Goal: Task Accomplishment & Management: Manage account settings

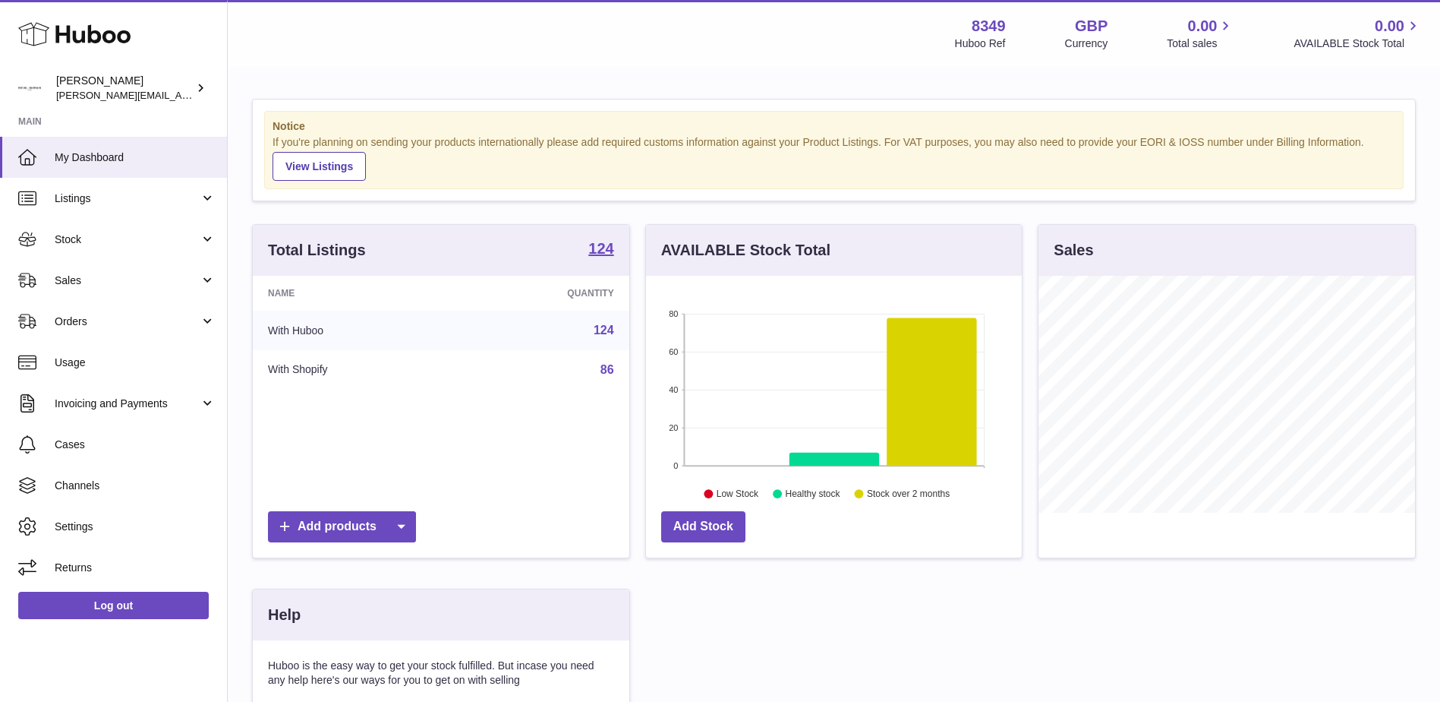
scroll to position [237, 376]
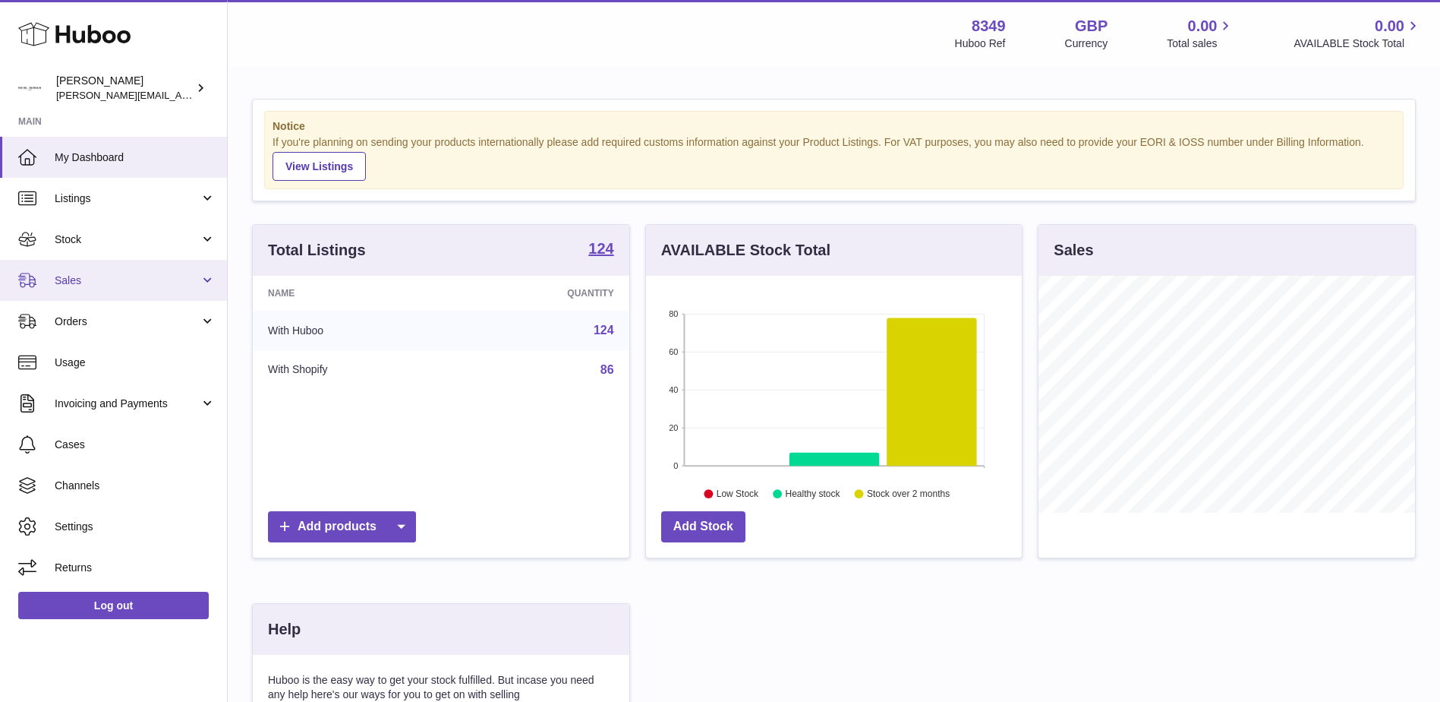
click at [60, 279] on span "Sales" at bounding box center [127, 280] width 145 height 14
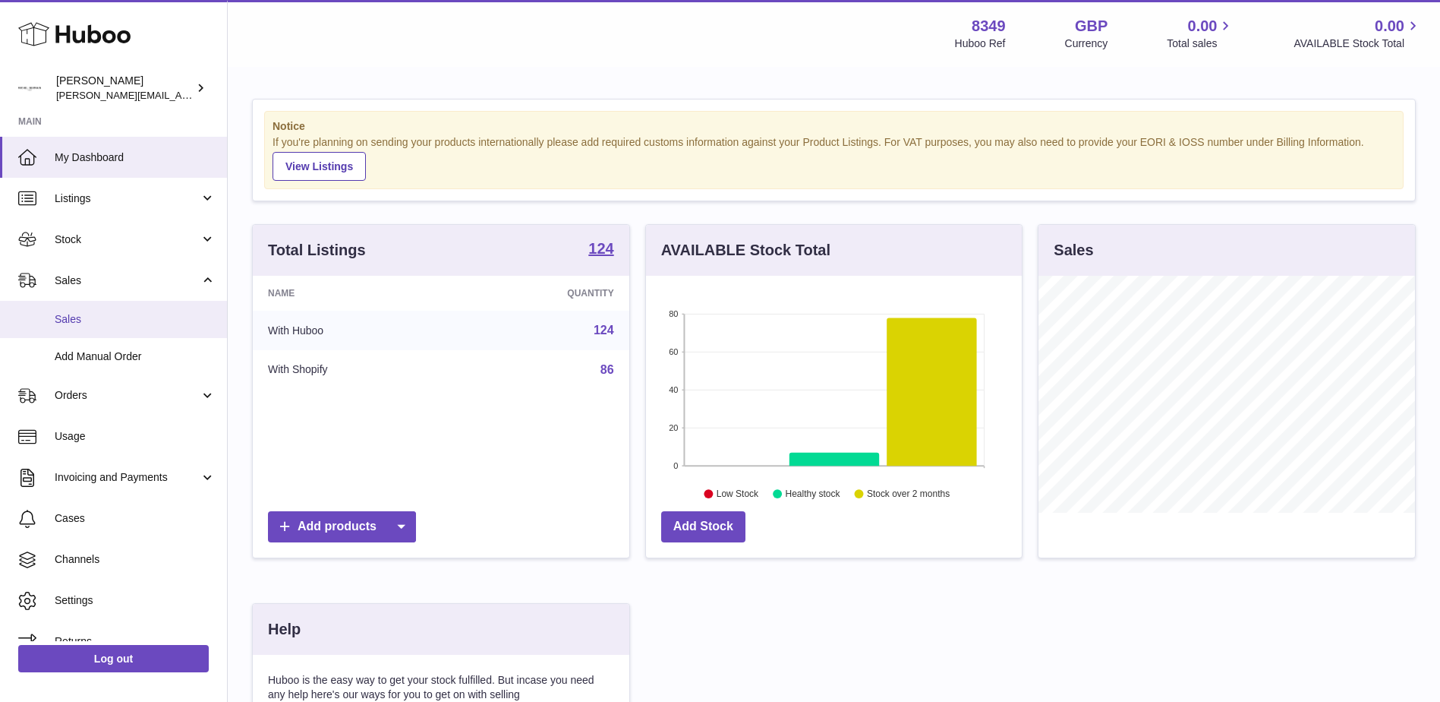
click at [68, 316] on span "Sales" at bounding box center [135, 319] width 161 height 14
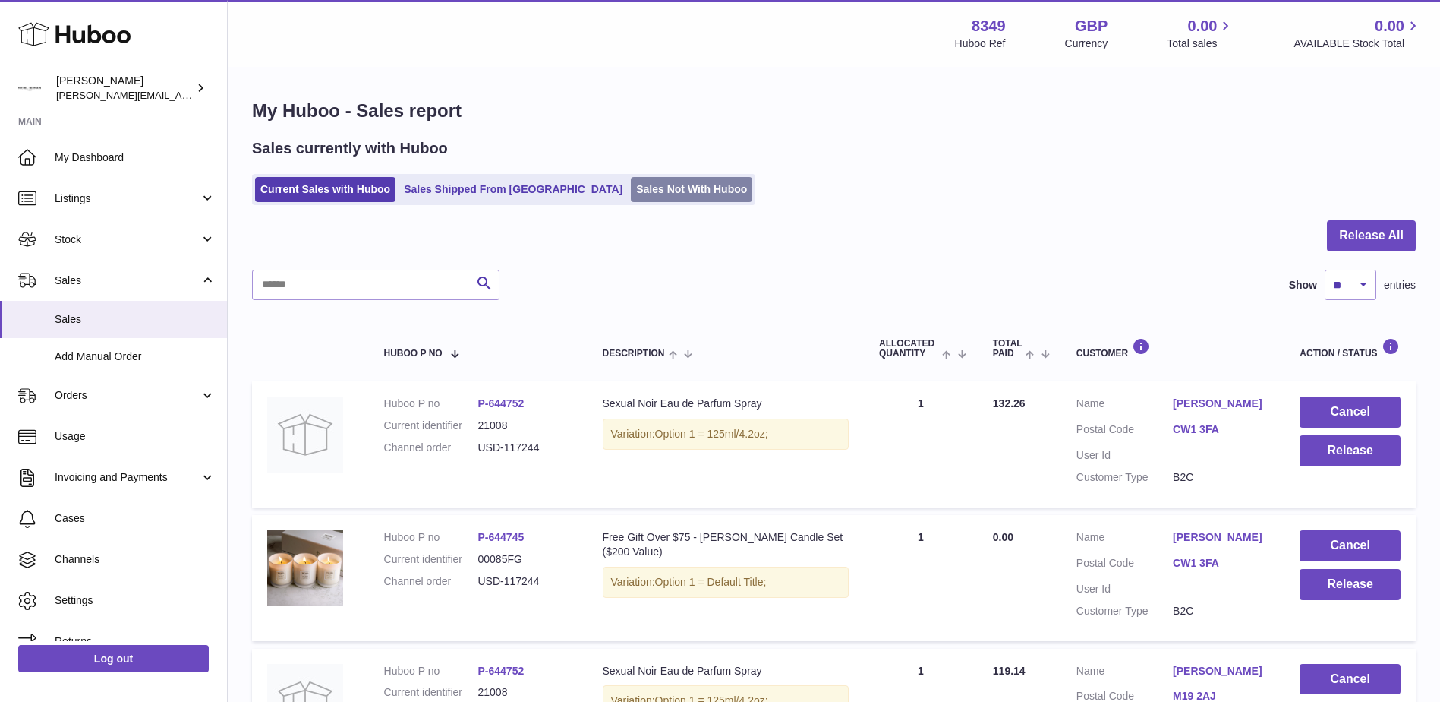
click at [631, 194] on link "Sales Not With Huboo" at bounding box center [691, 189] width 121 height 25
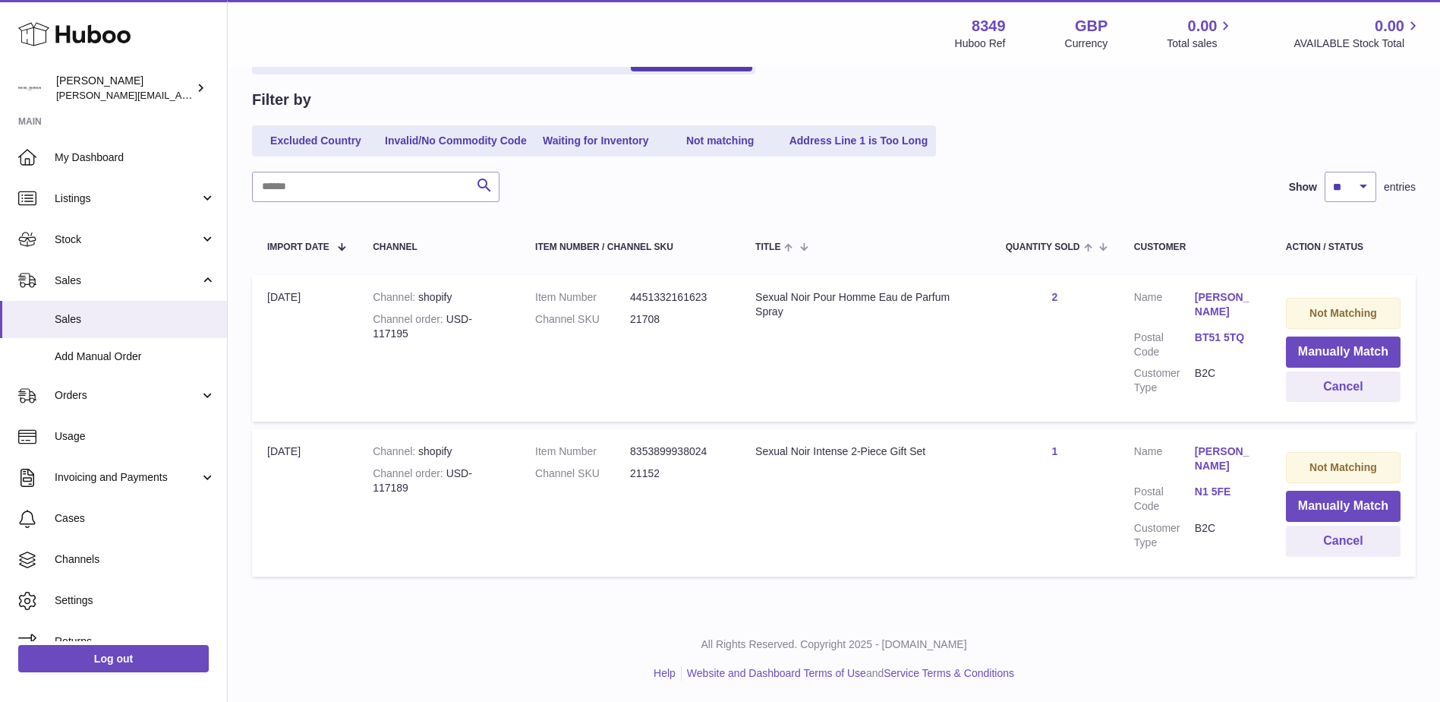
scroll to position [132, 0]
click at [281, 188] on input "text" at bounding box center [376, 185] width 248 height 30
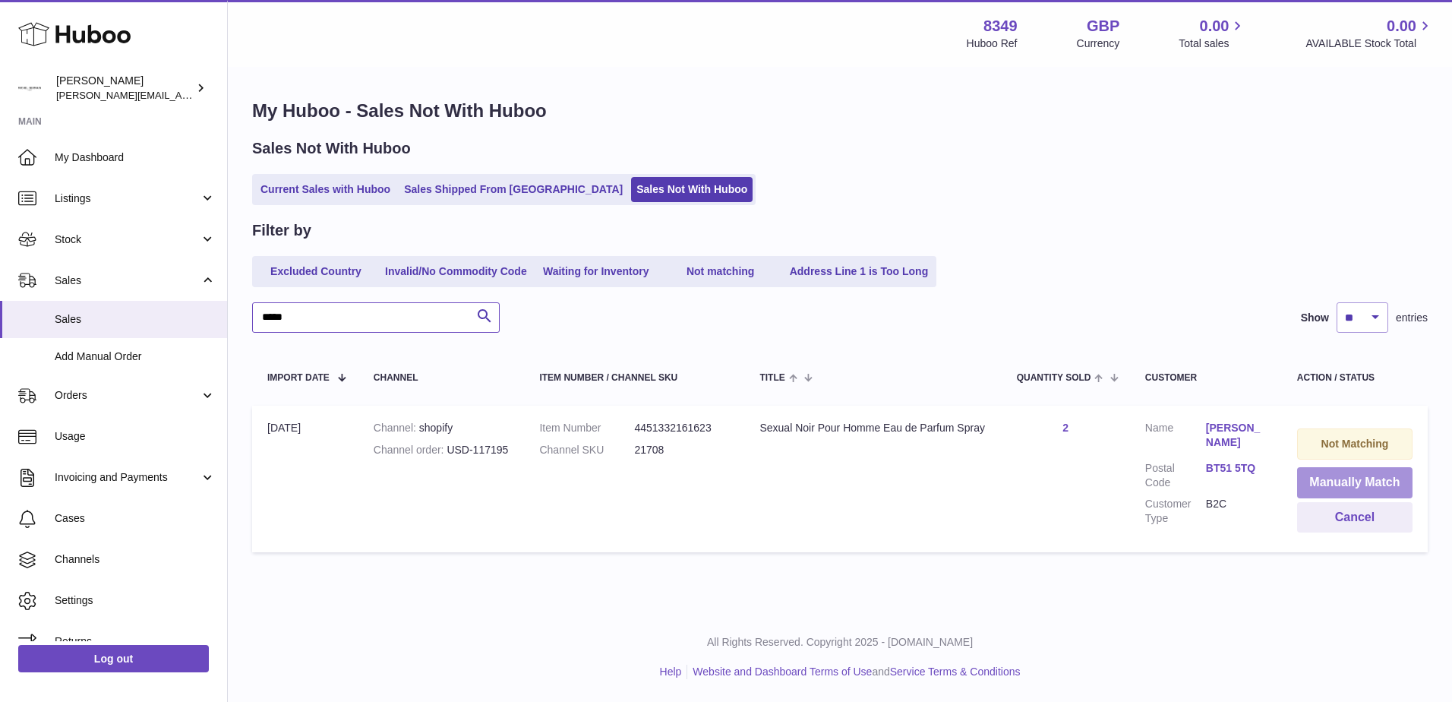
type input "*****"
click at [1351, 481] on button "Manually Match" at bounding box center [1354, 482] width 115 height 31
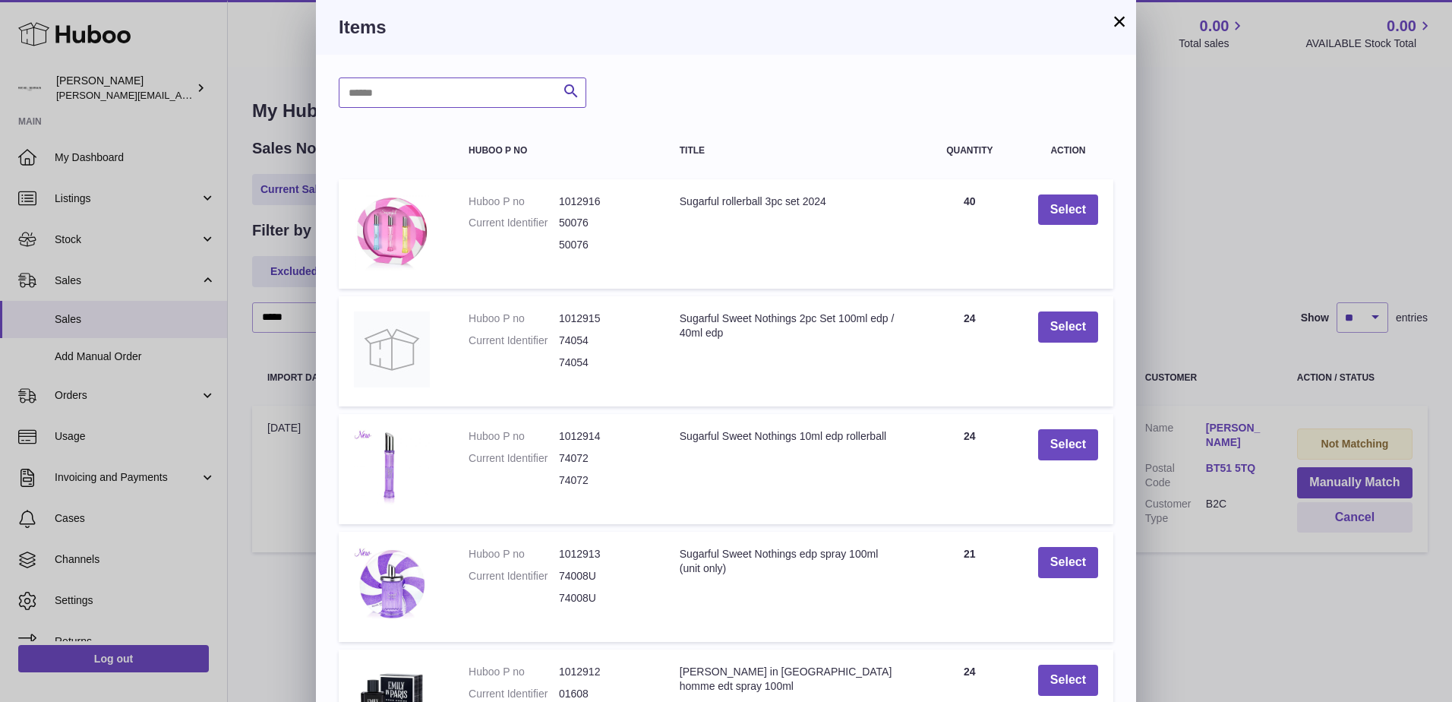
click at [362, 93] on input "text" at bounding box center [463, 92] width 248 height 30
type input "*****"
click at [566, 91] on icon "submit" at bounding box center [571, 91] width 18 height 19
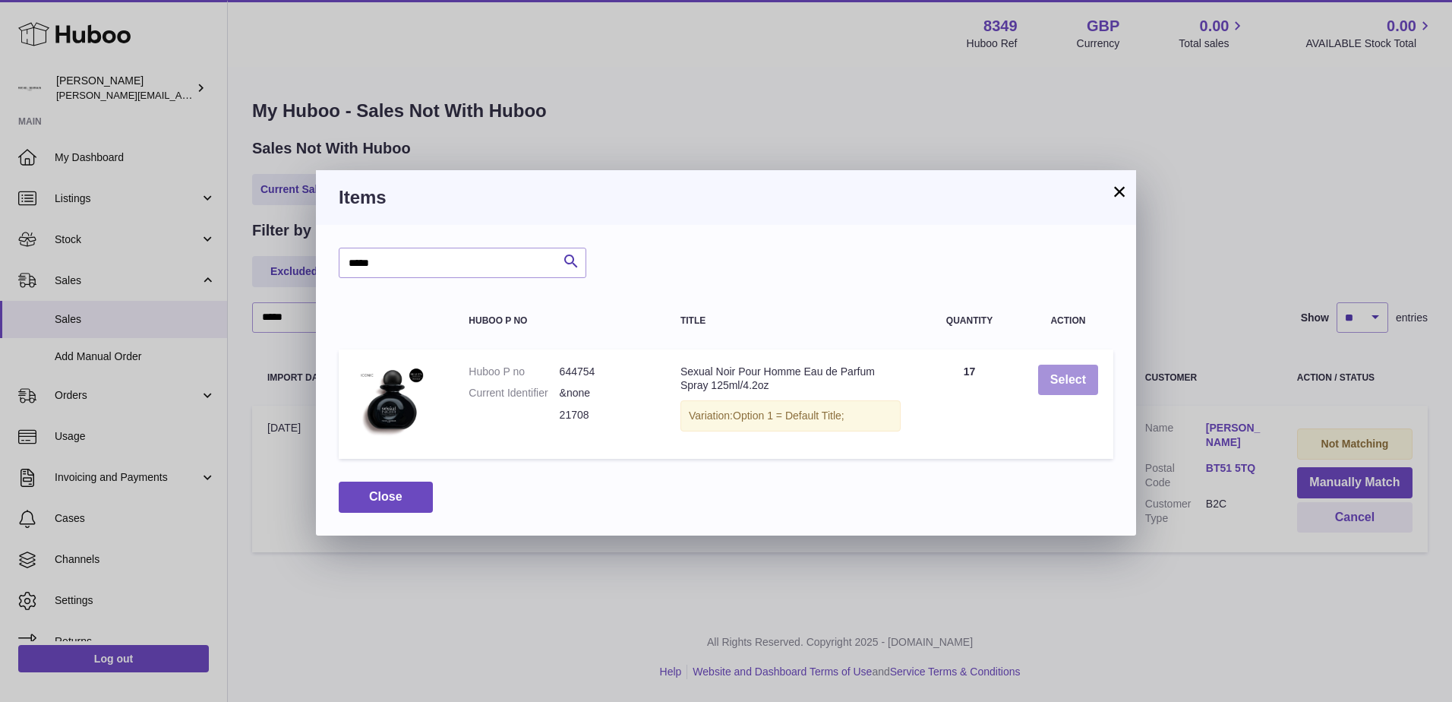
click at [1057, 380] on button "Select" at bounding box center [1068, 379] width 60 height 31
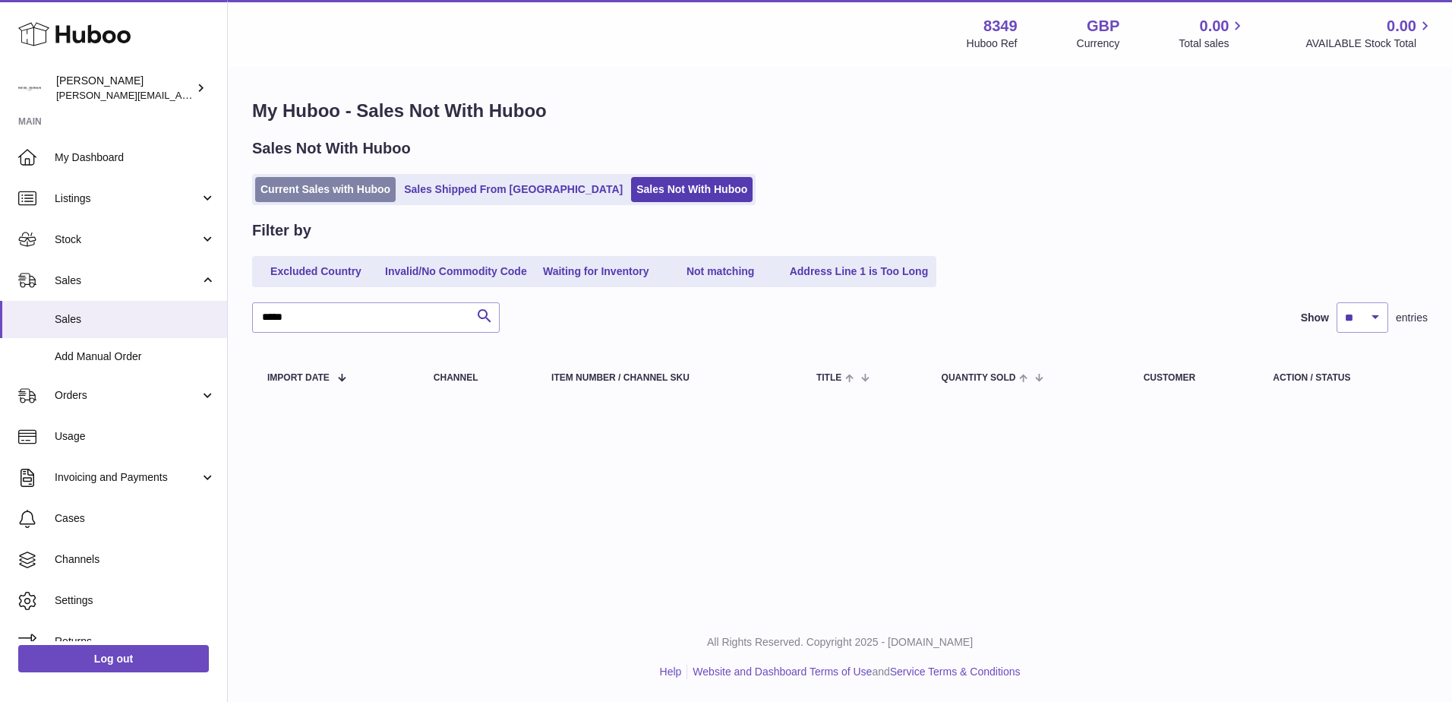
click at [299, 188] on link "Current Sales with Huboo" at bounding box center [325, 189] width 140 height 25
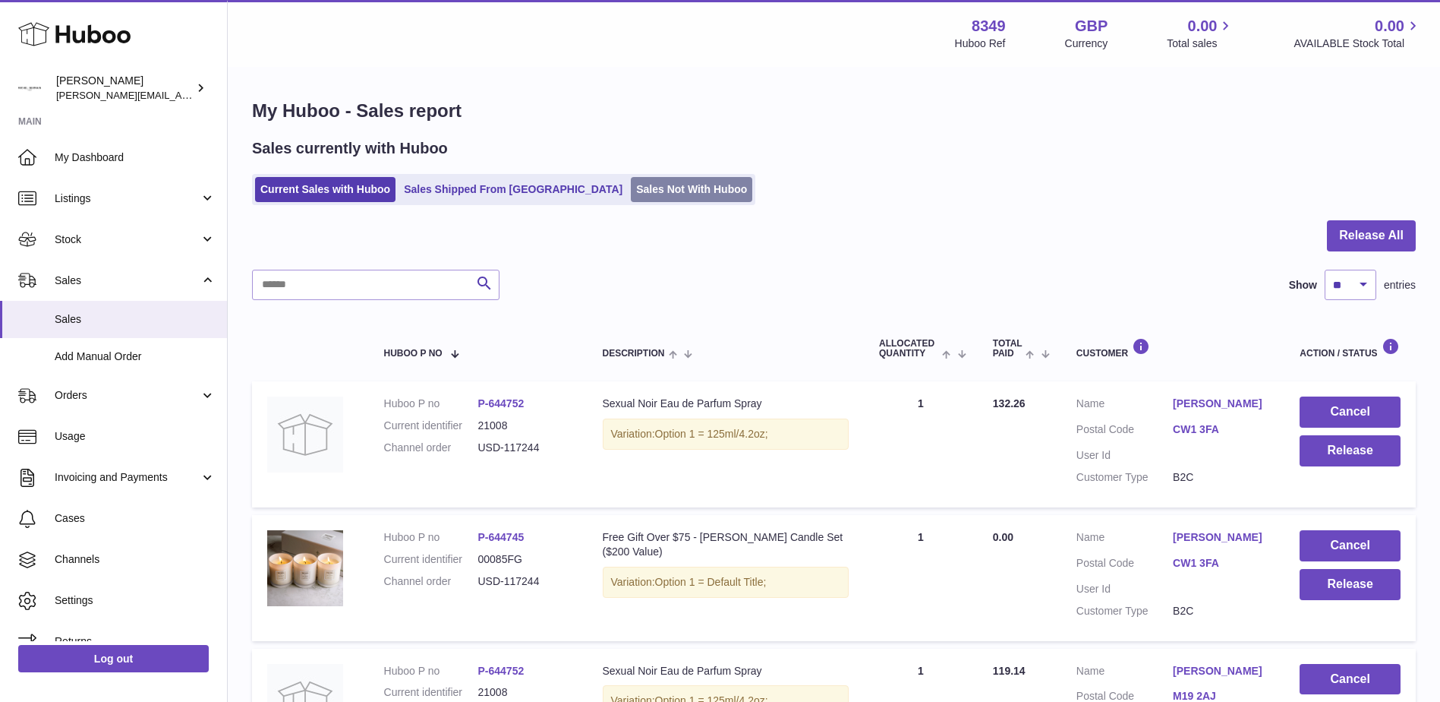
click at [631, 188] on link "Sales Not With Huboo" at bounding box center [691, 189] width 121 height 25
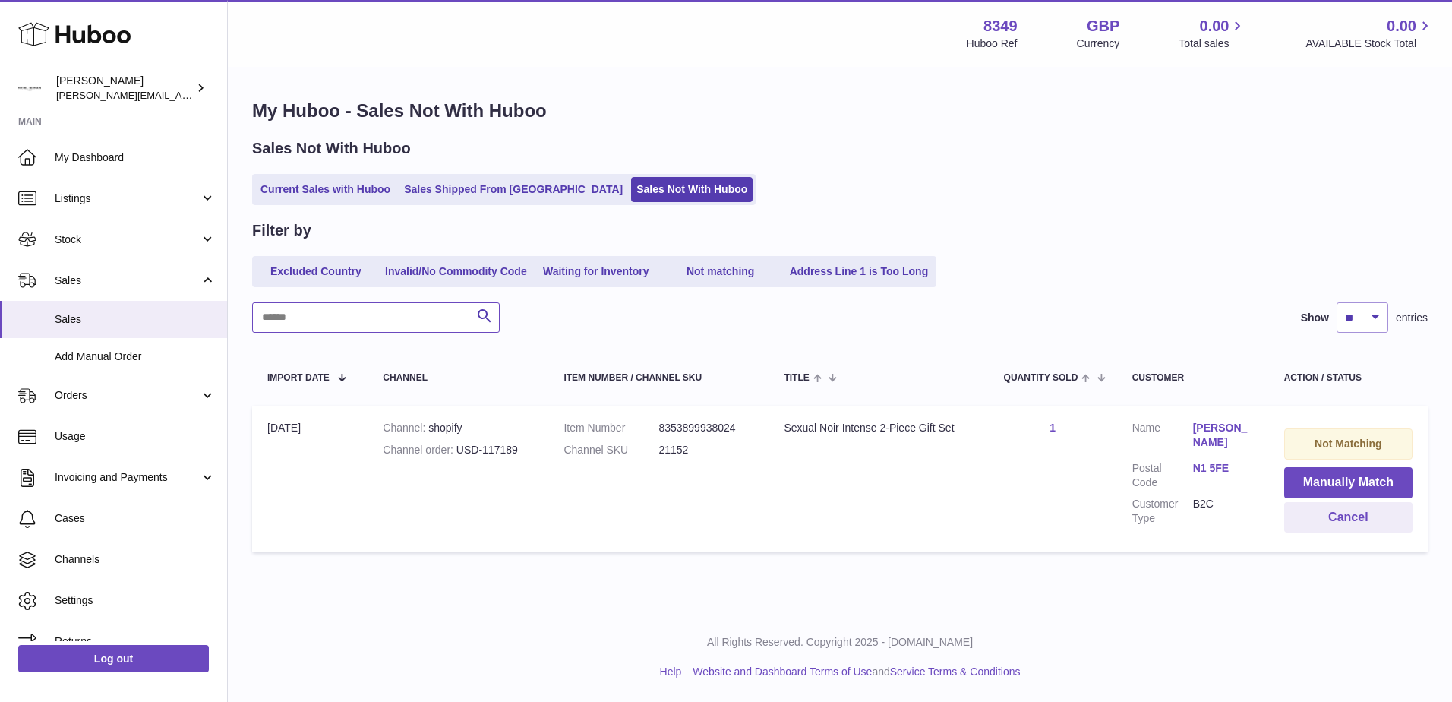
click at [288, 317] on input "text" at bounding box center [376, 317] width 248 height 30
type input "*****"
click at [483, 317] on icon "submit" at bounding box center [484, 316] width 18 height 19
click at [1323, 481] on button "Manually Match" at bounding box center [1348, 482] width 128 height 31
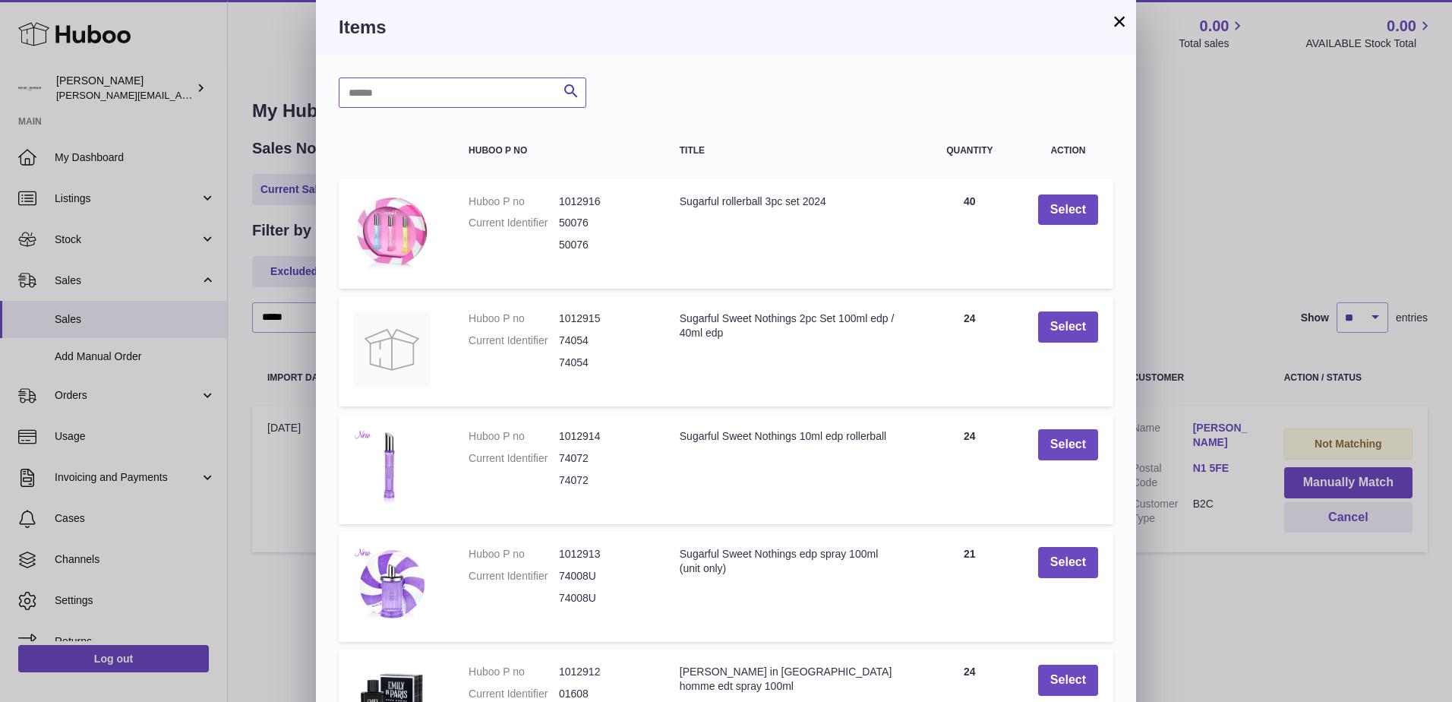
click at [353, 95] on input "text" at bounding box center [463, 92] width 248 height 30
type input "*****"
click at [569, 90] on icon "submit" at bounding box center [571, 91] width 18 height 19
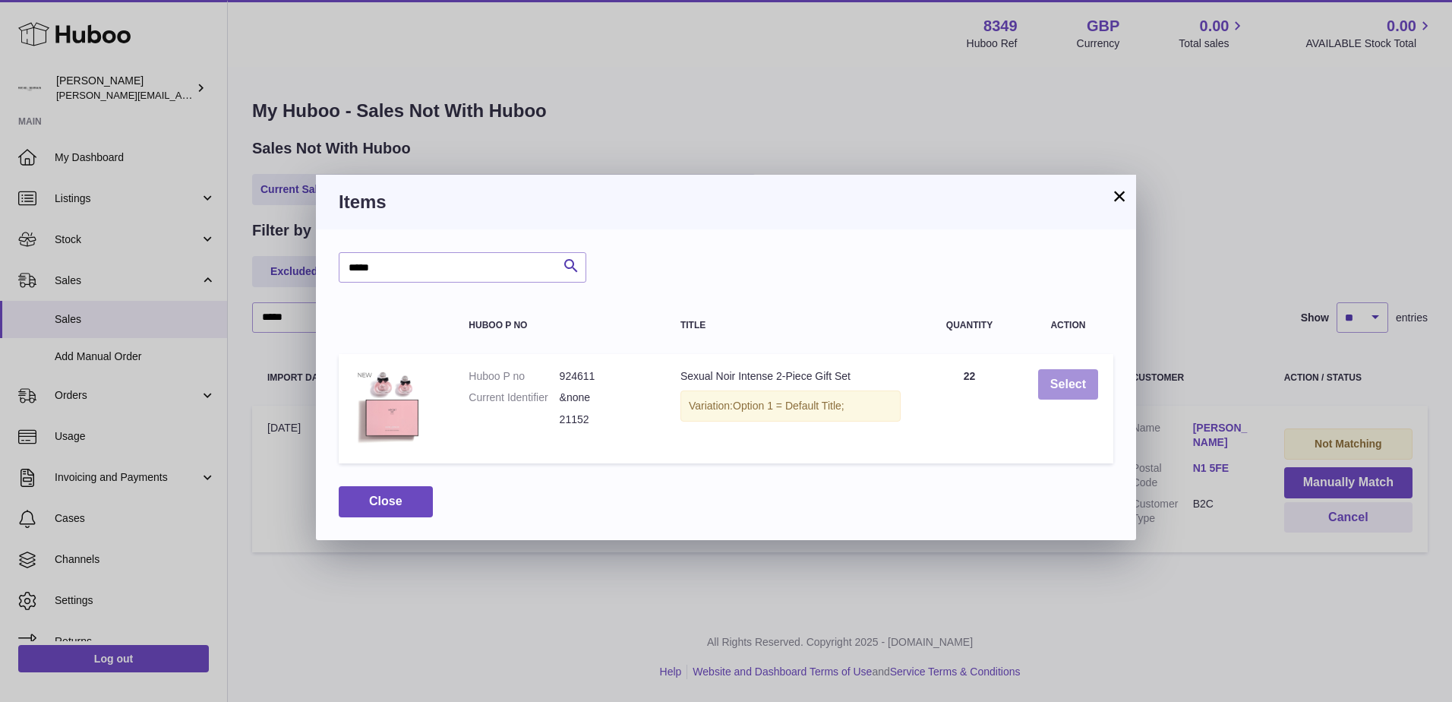
click at [1061, 386] on button "Select" at bounding box center [1068, 384] width 60 height 31
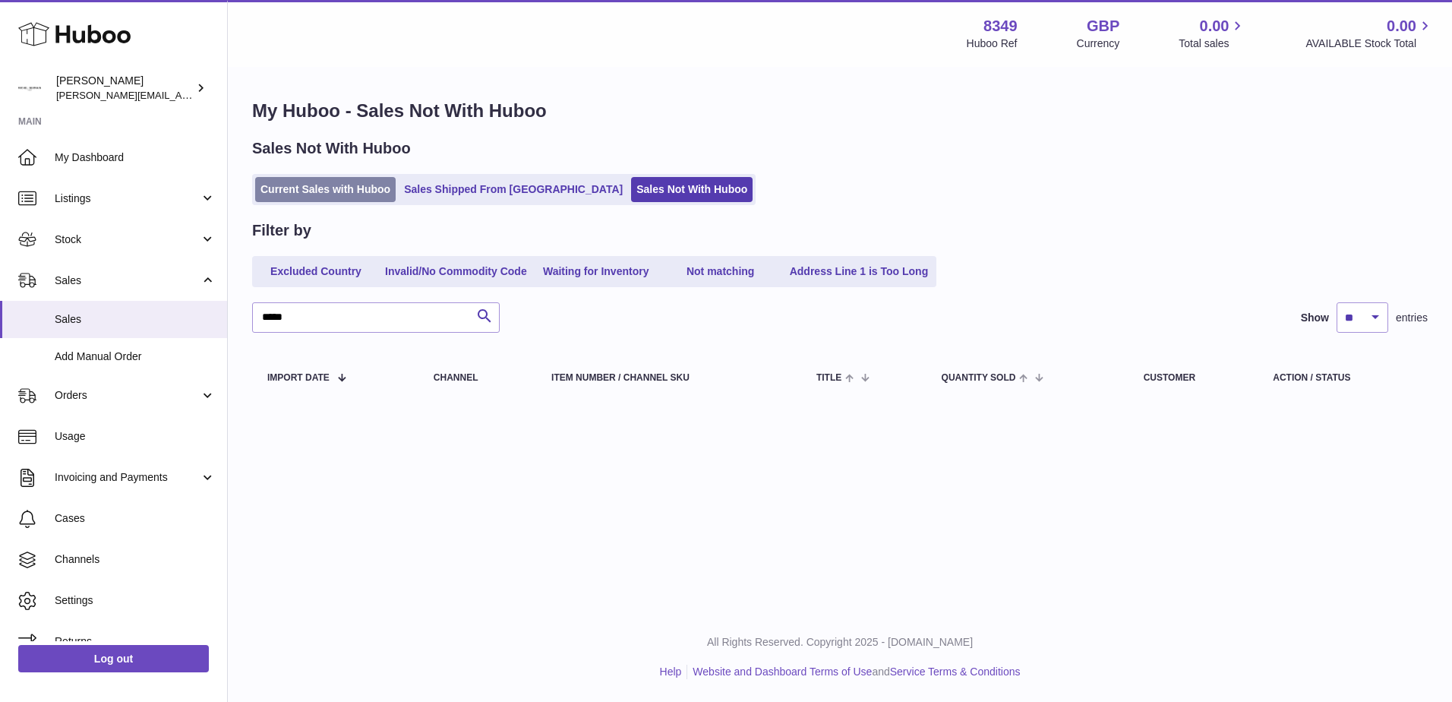
click at [305, 192] on link "Current Sales with Huboo" at bounding box center [325, 189] width 140 height 25
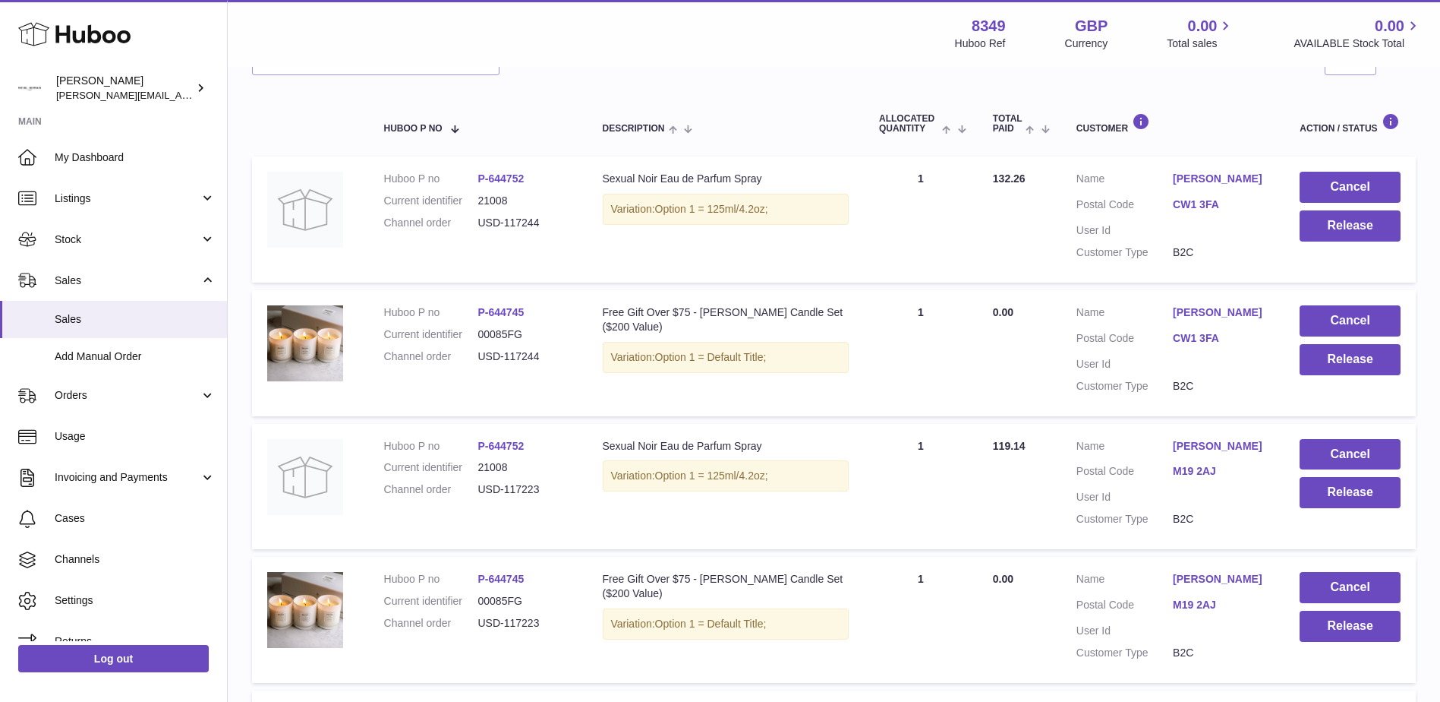
scroll to position [228, 0]
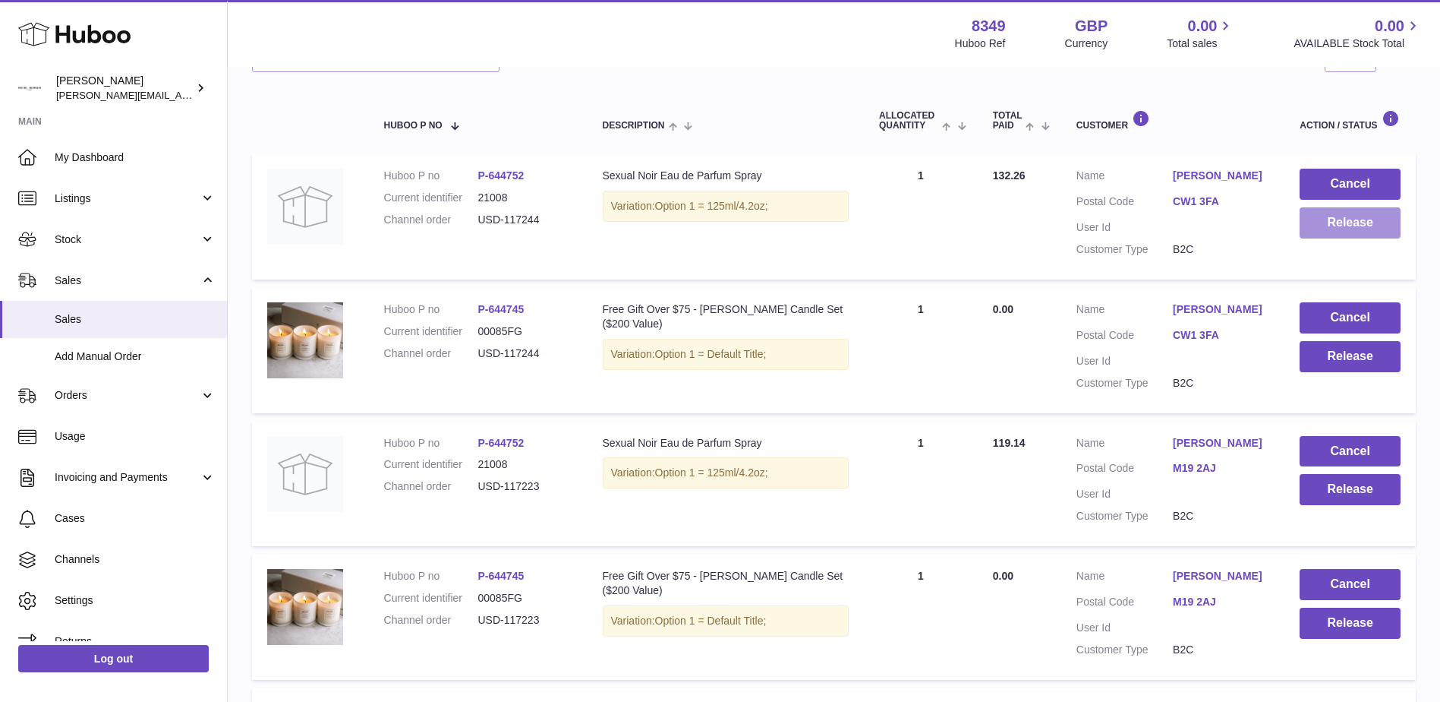
click at [1346, 228] on button "Release" at bounding box center [1350, 222] width 101 height 31
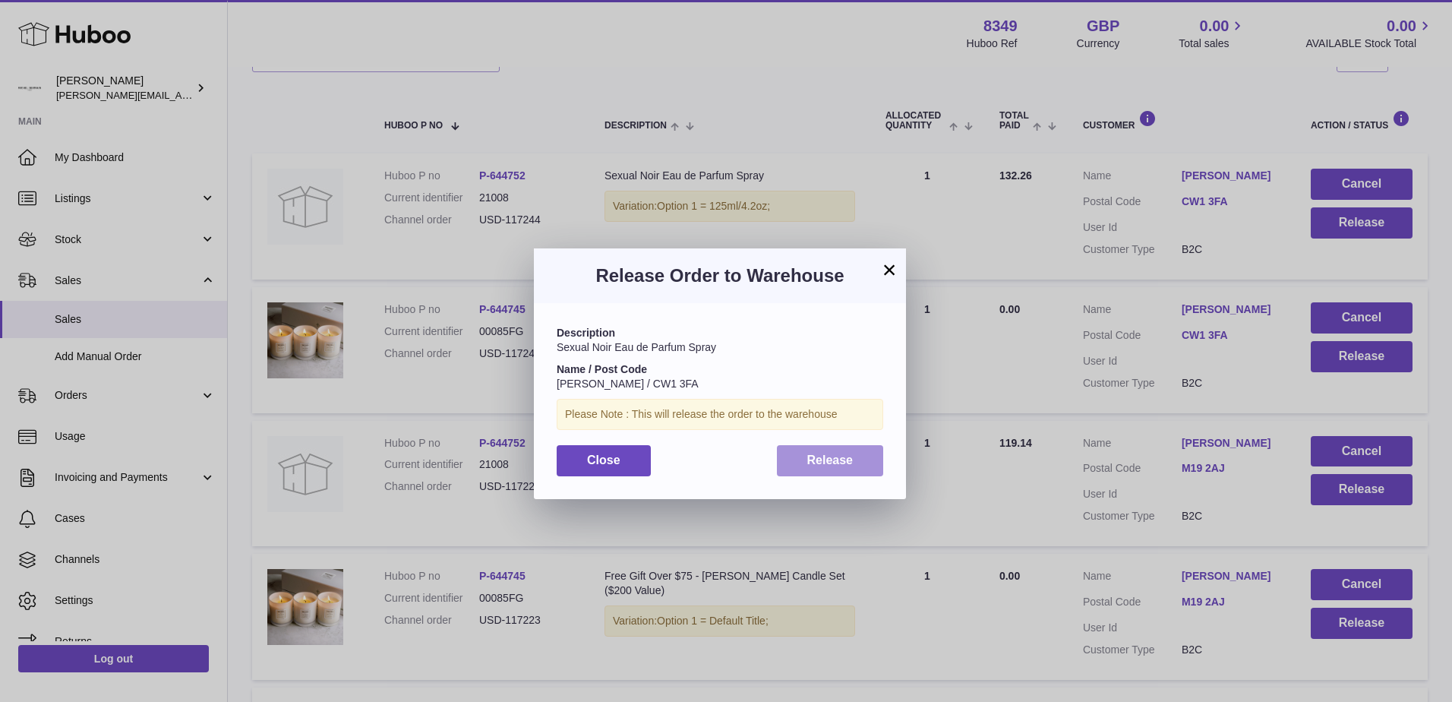
click at [830, 450] on button "Release" at bounding box center [830, 460] width 107 height 31
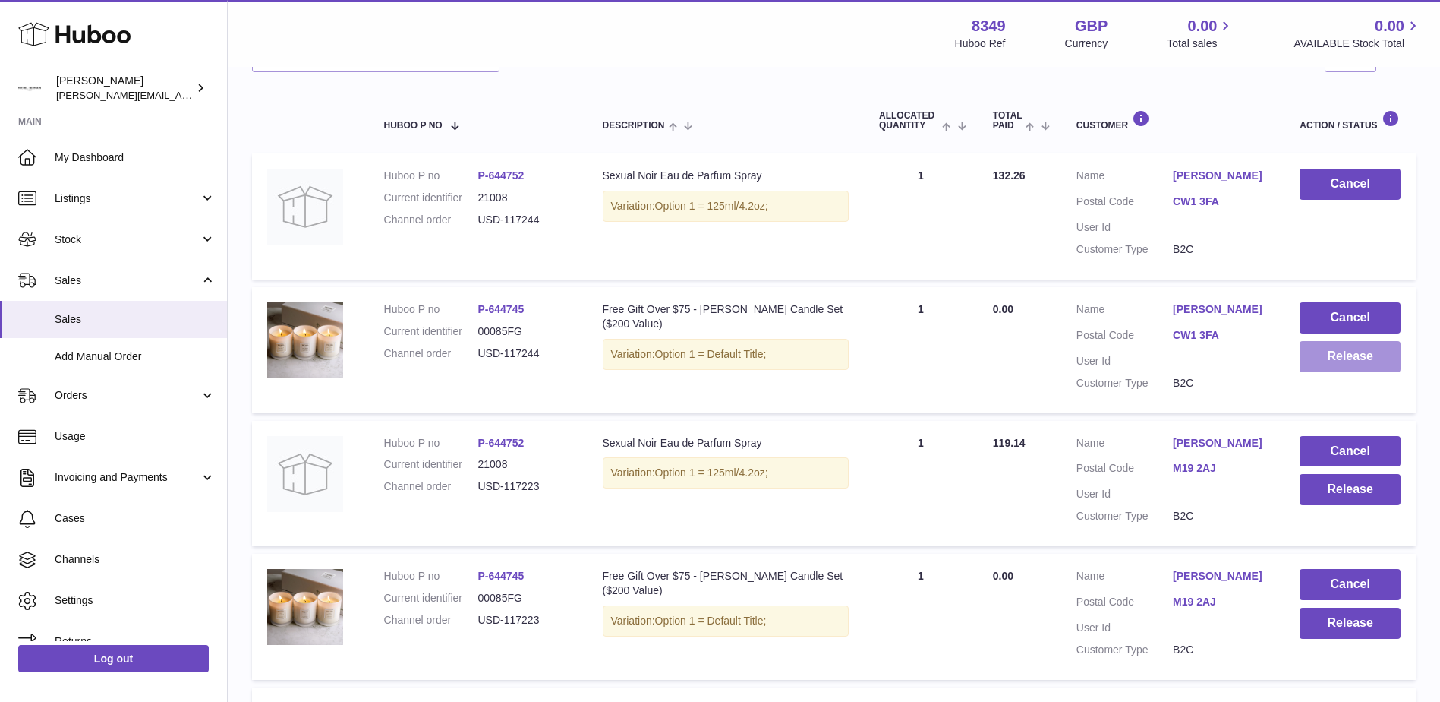
click at [1348, 356] on button "Release" at bounding box center [1350, 356] width 101 height 31
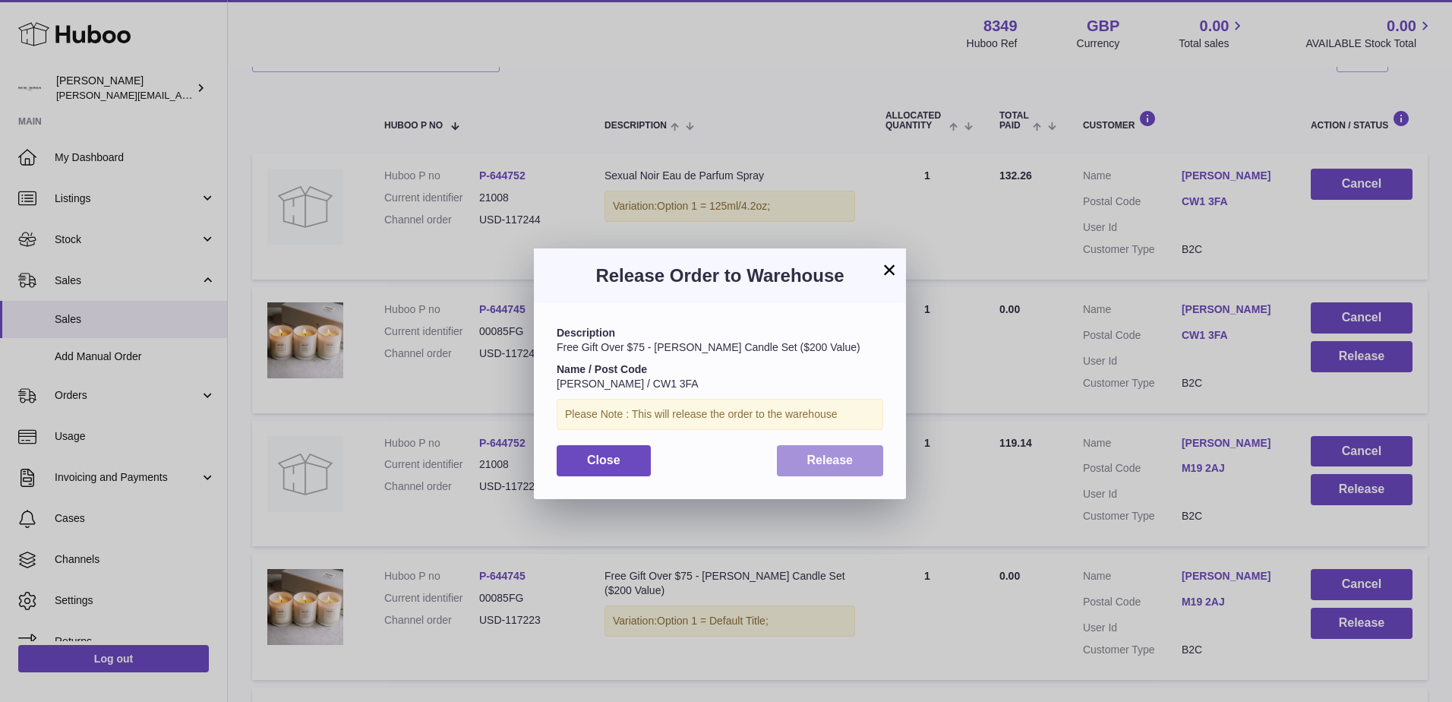
click at [825, 462] on span "Release" at bounding box center [830, 459] width 46 height 13
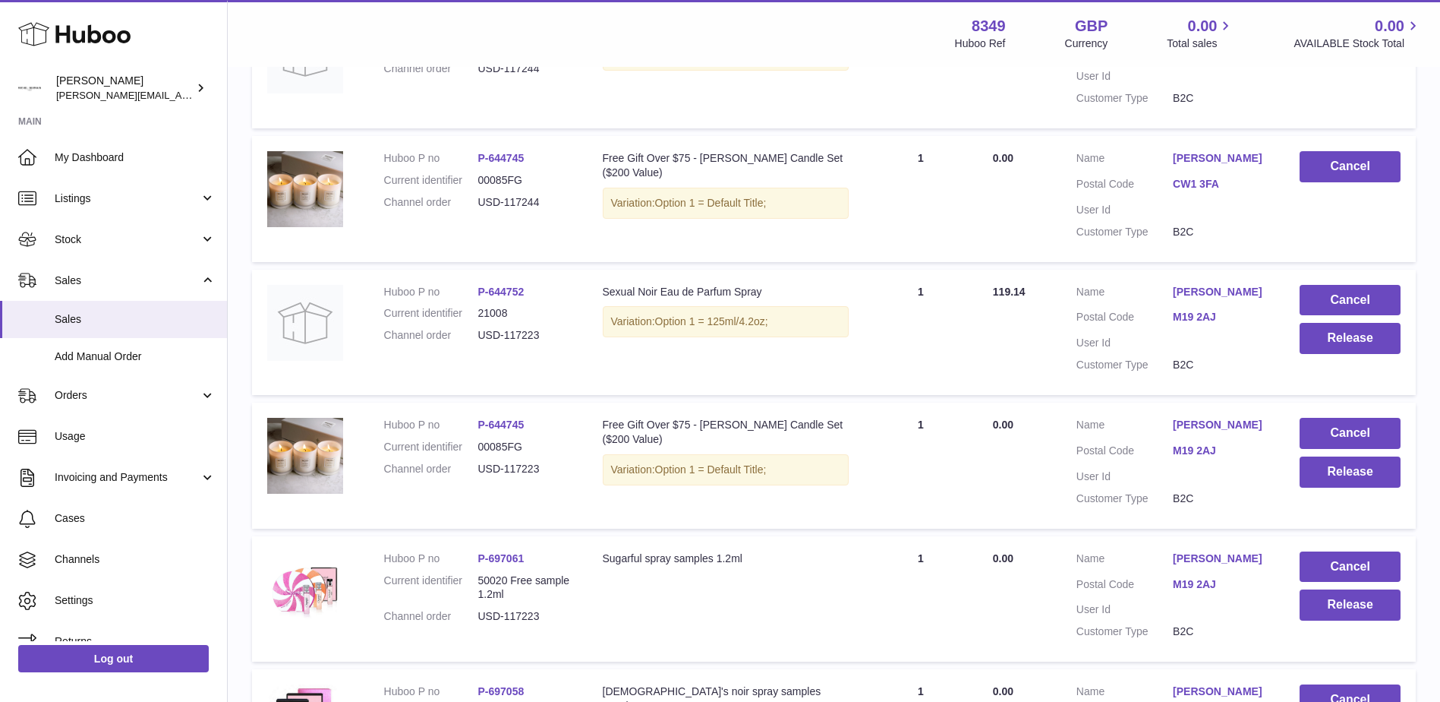
scroll to position [380, 0]
click at [1342, 343] on button "Release" at bounding box center [1350, 337] width 101 height 31
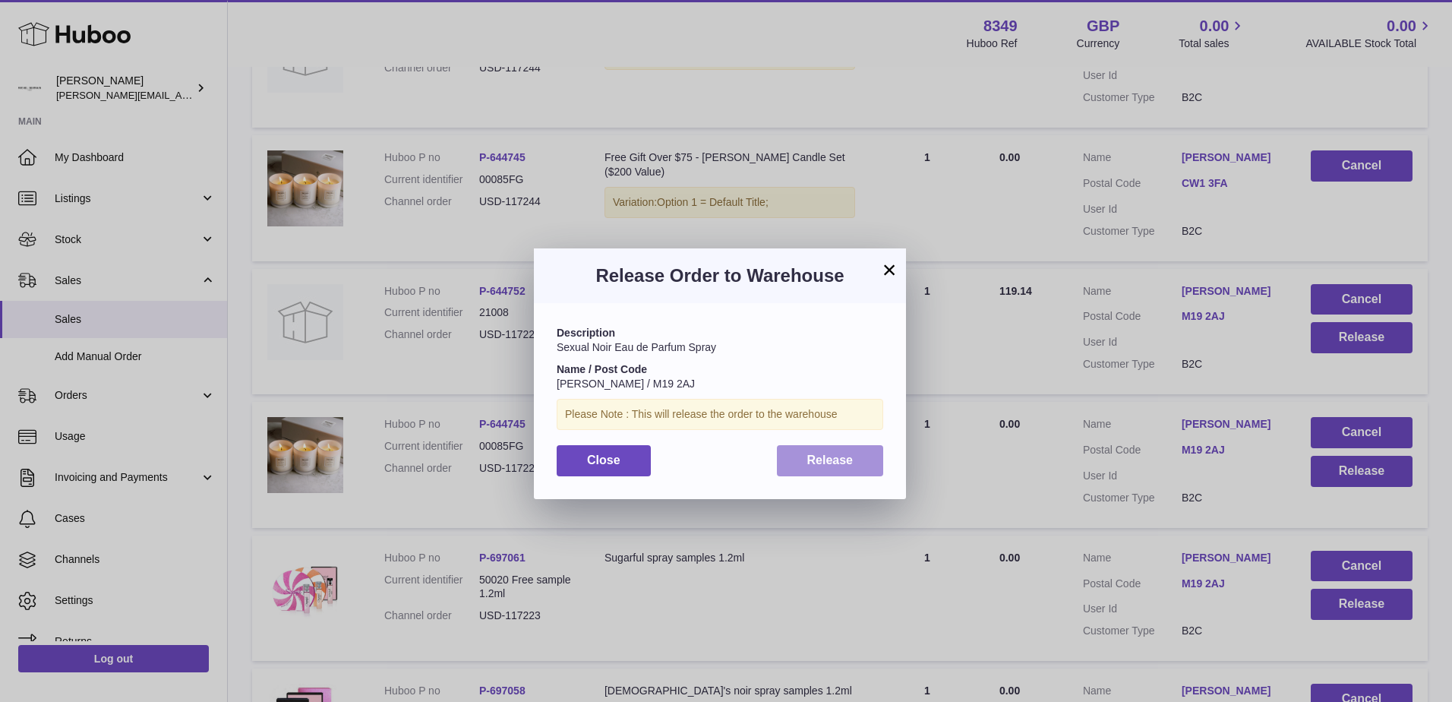
click at [824, 458] on span "Release" at bounding box center [830, 459] width 46 height 13
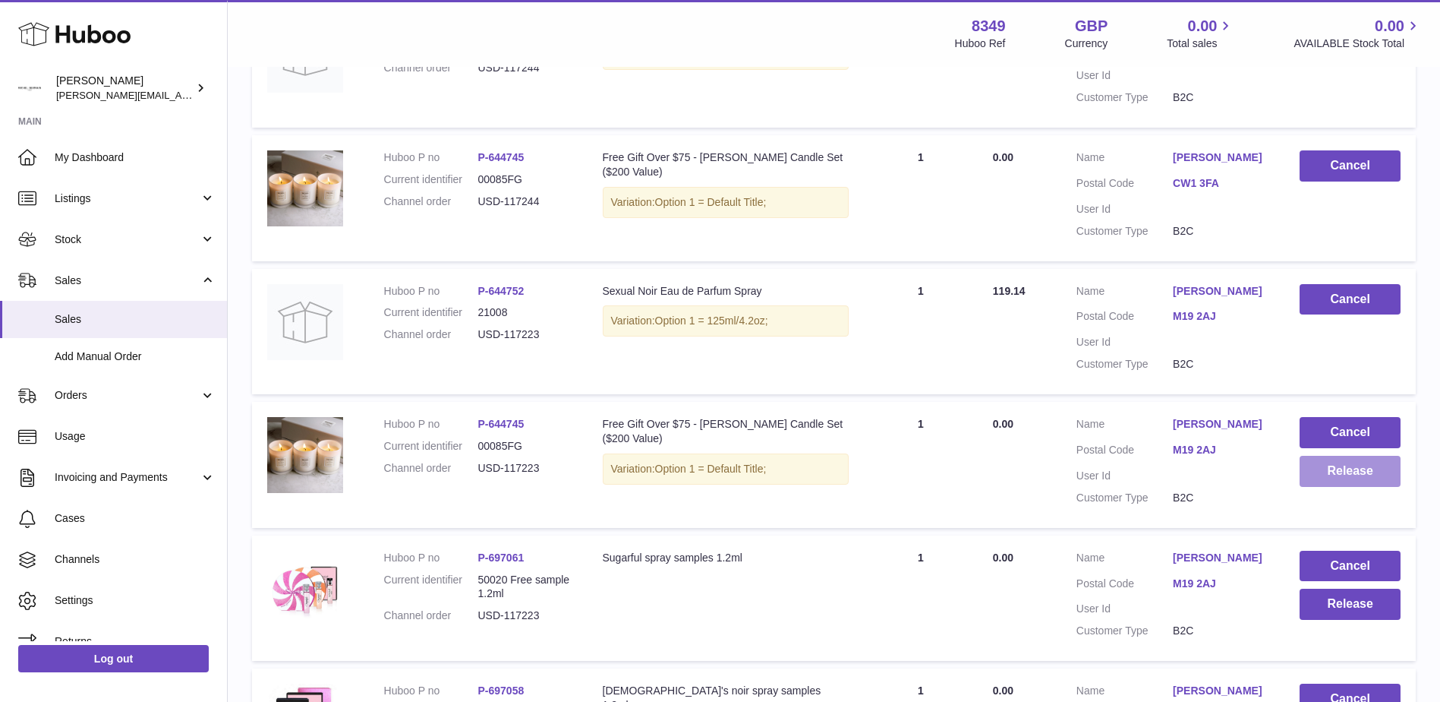
click at [1342, 473] on button "Release" at bounding box center [1350, 471] width 101 height 31
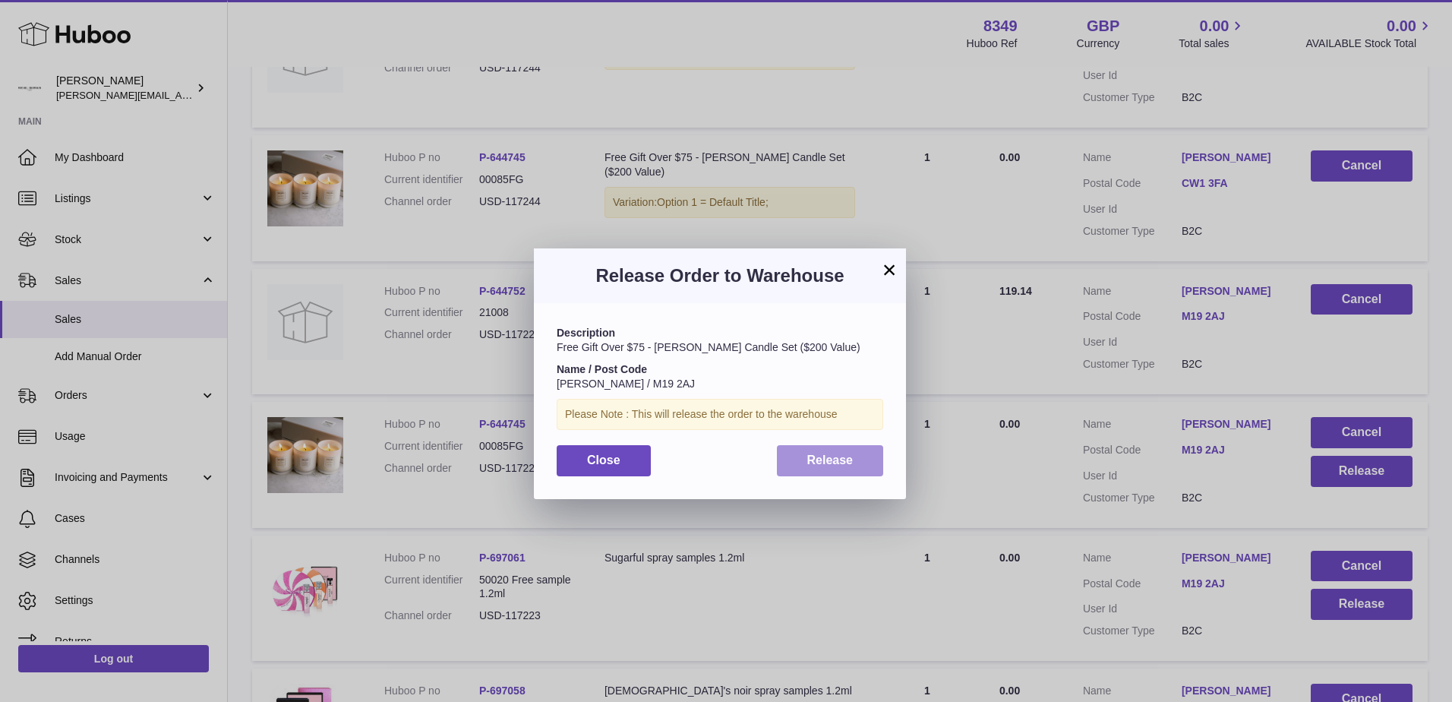
click at [821, 459] on span "Release" at bounding box center [830, 459] width 46 height 13
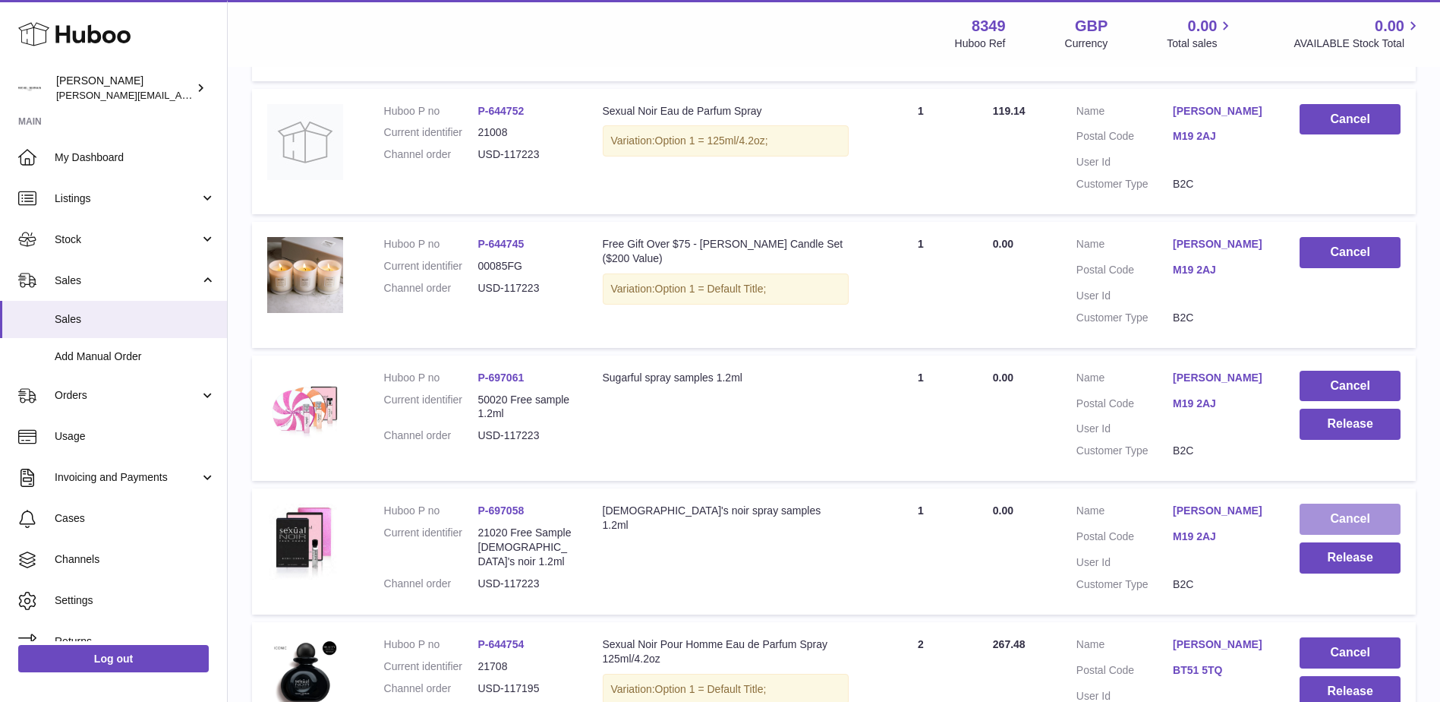
scroll to position [607, 0]
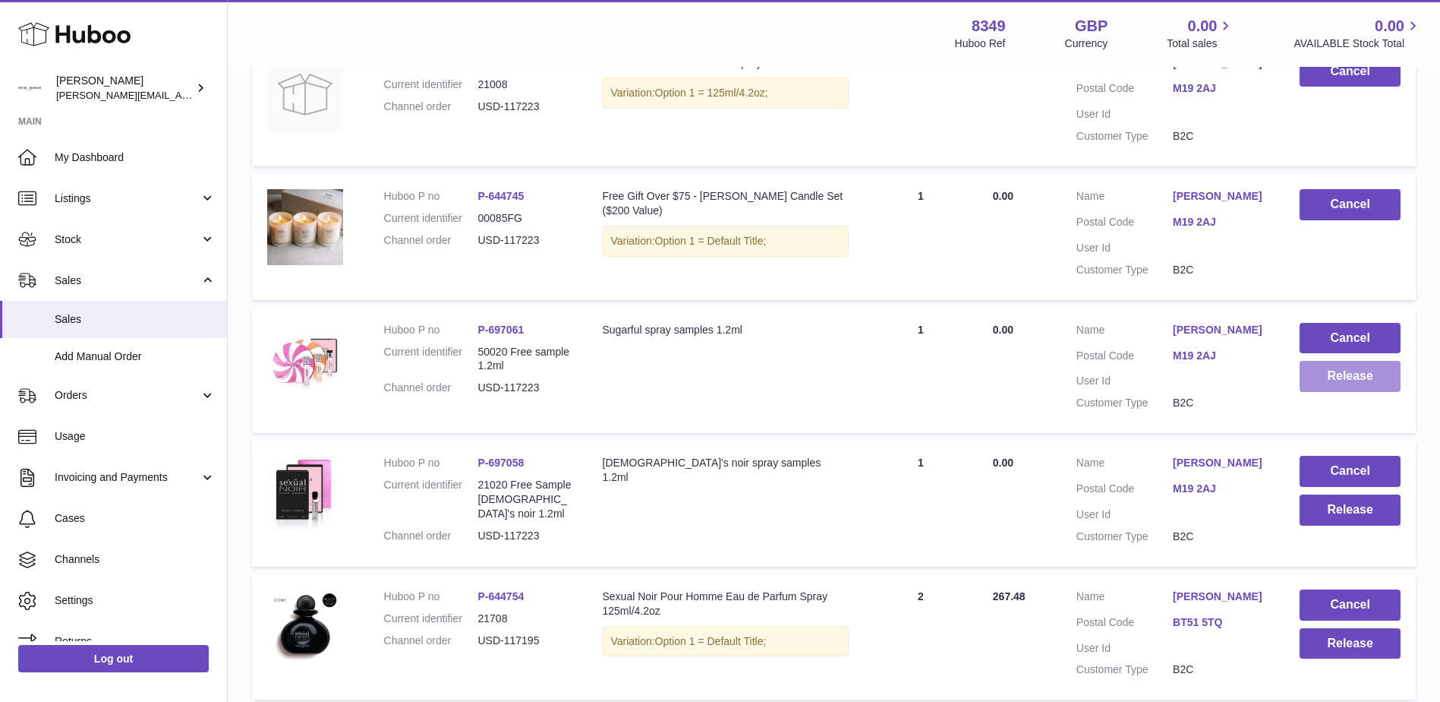
click at [1348, 377] on button "Release" at bounding box center [1350, 376] width 101 height 31
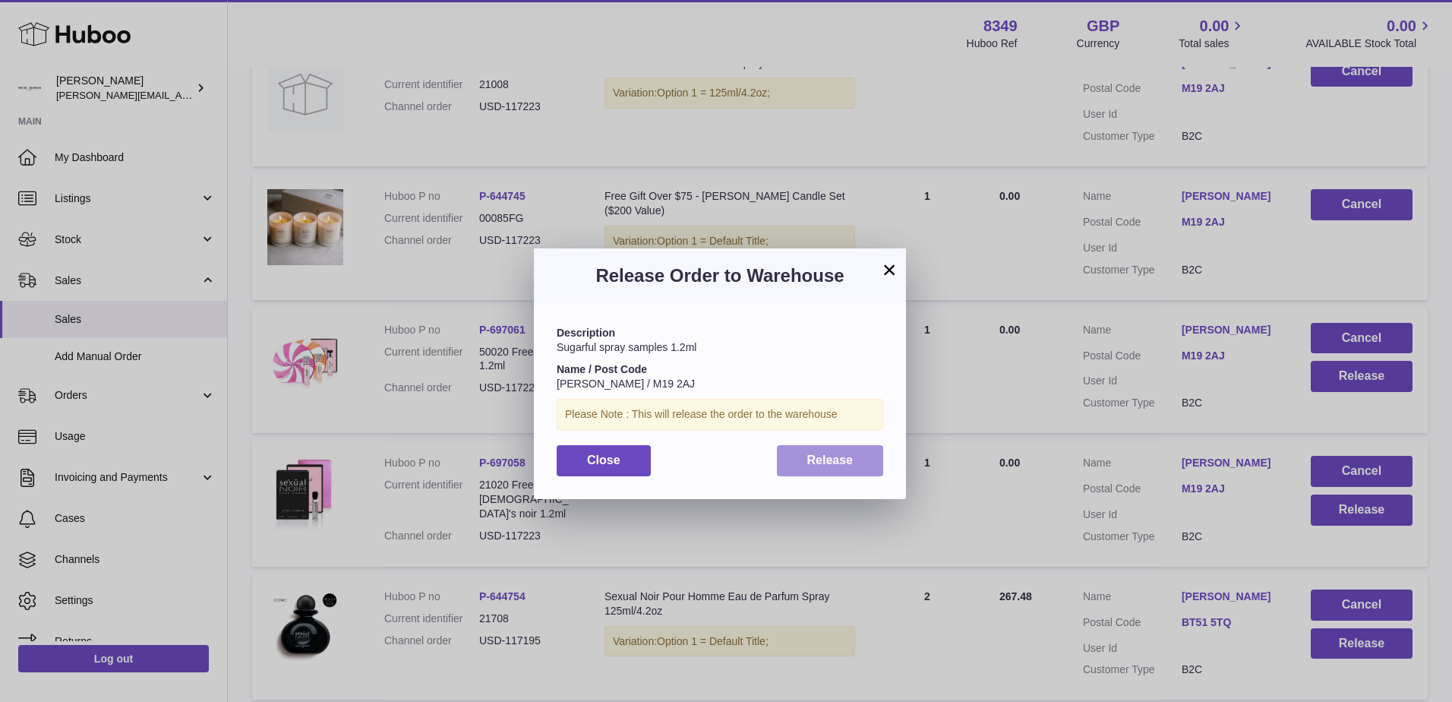
click at [841, 459] on span "Release" at bounding box center [830, 459] width 46 height 13
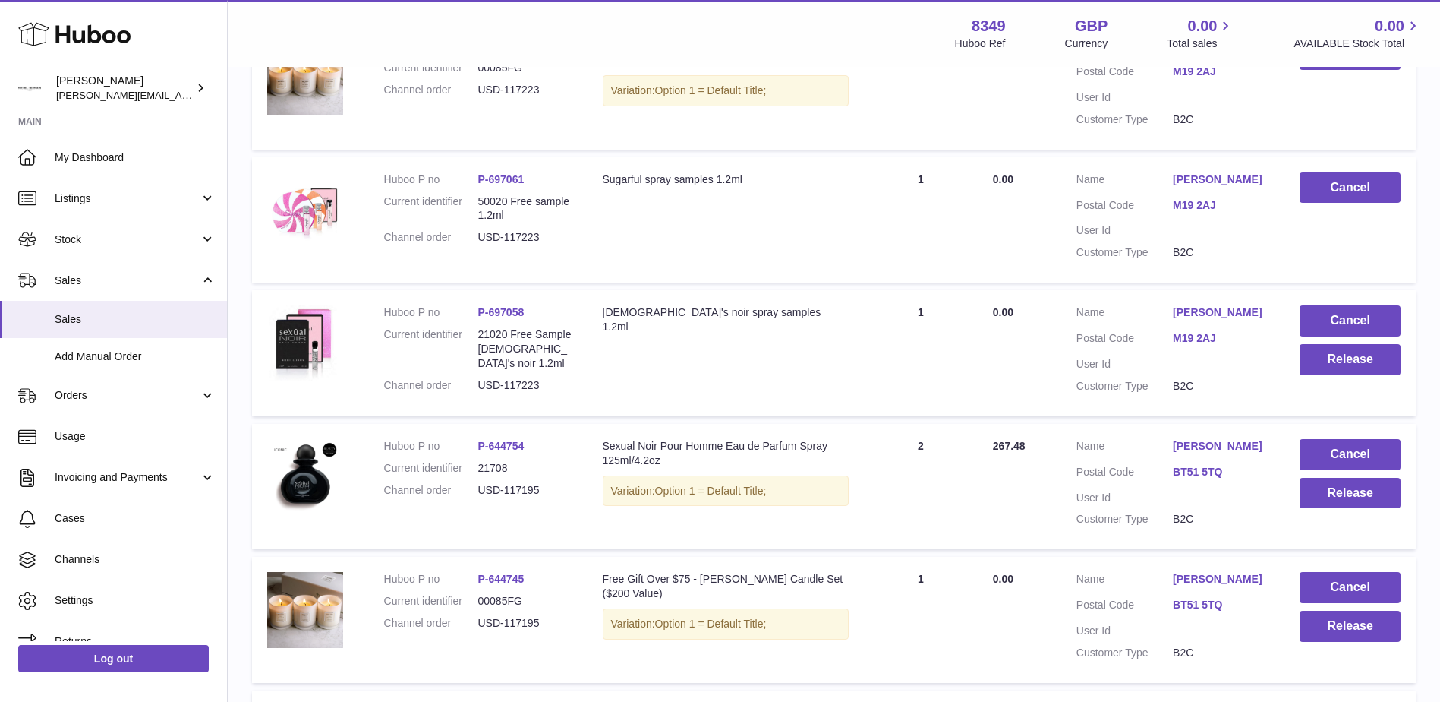
scroll to position [759, 0]
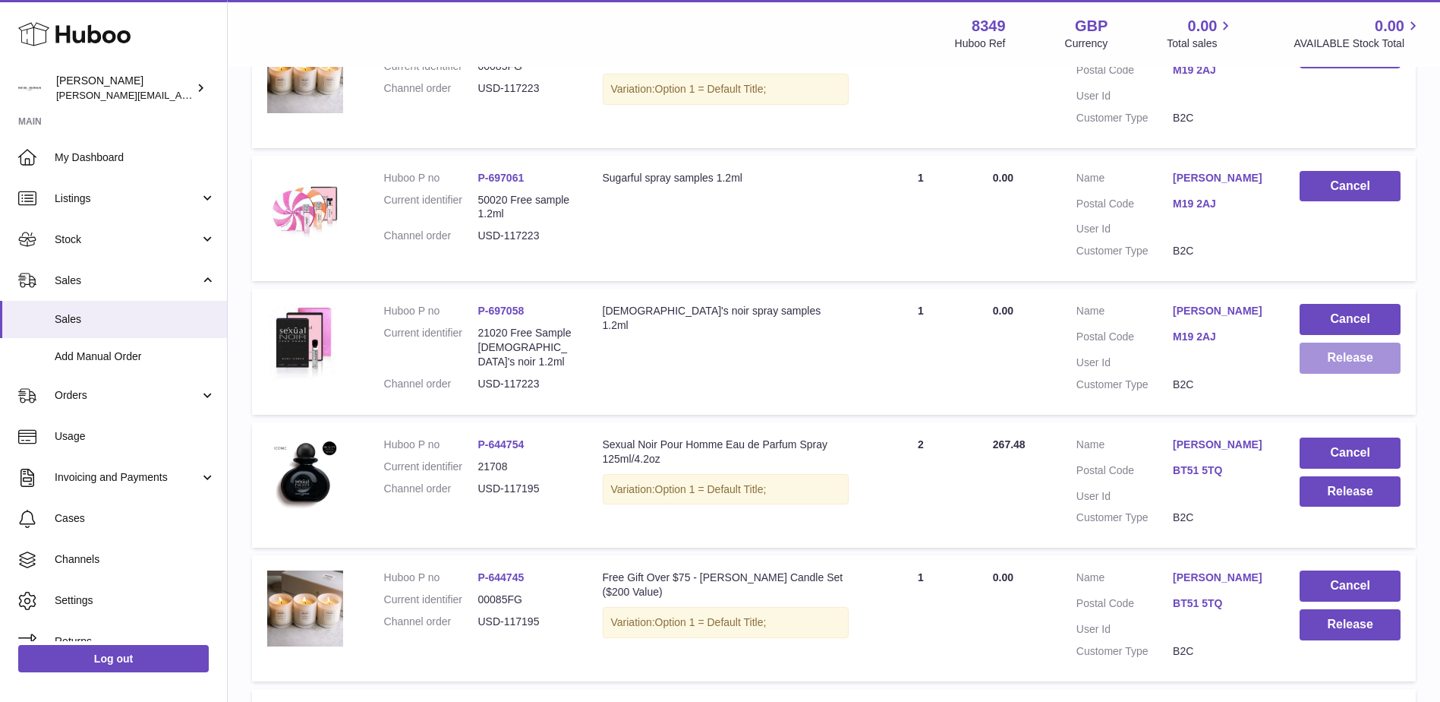
click at [1342, 356] on button "Release" at bounding box center [1350, 357] width 101 height 31
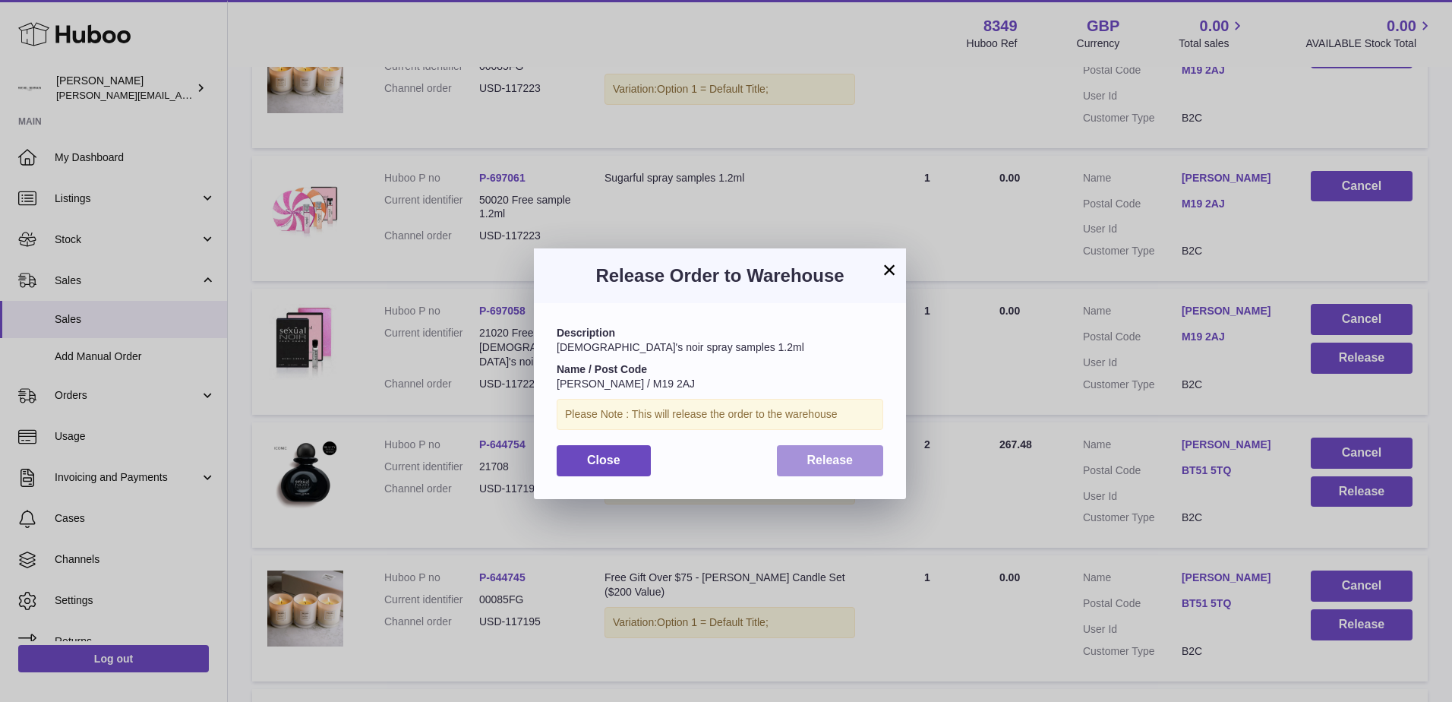
click at [819, 453] on span "Release" at bounding box center [830, 459] width 46 height 13
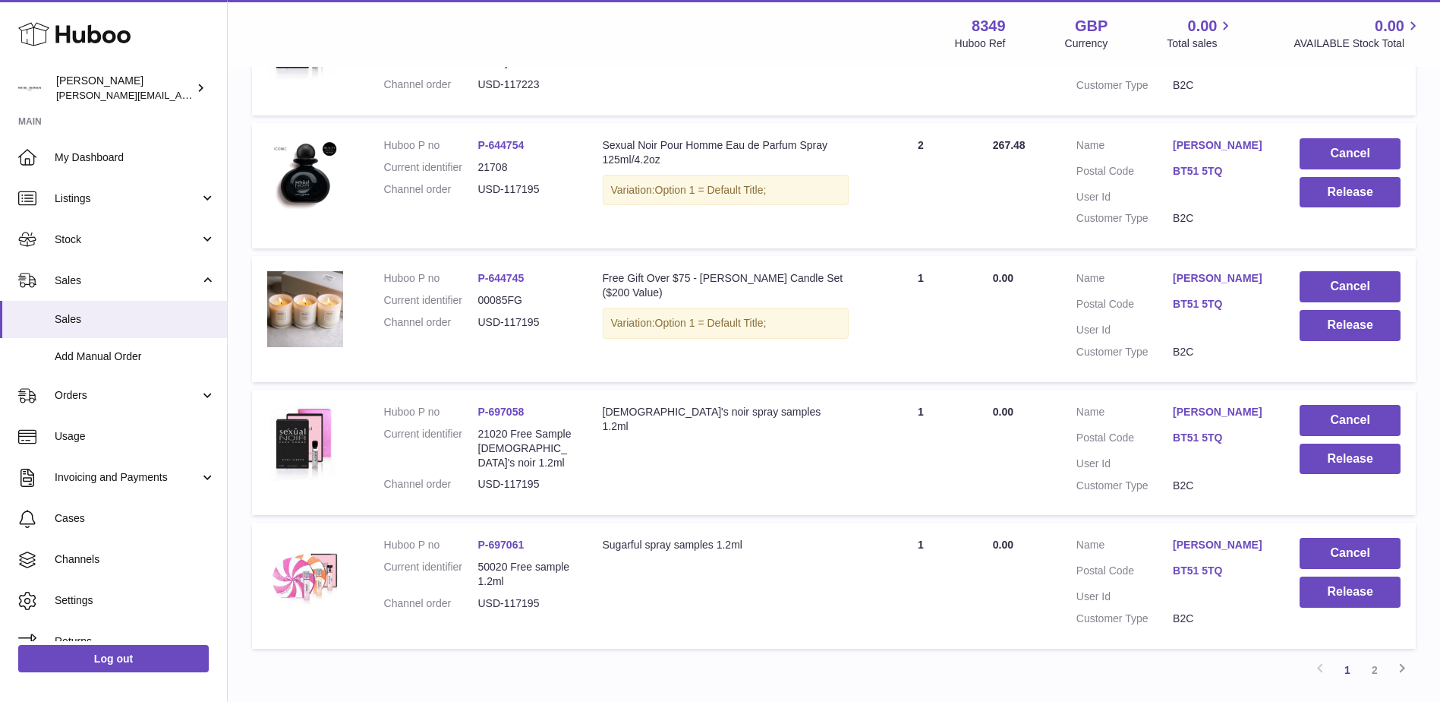
scroll to position [1063, 0]
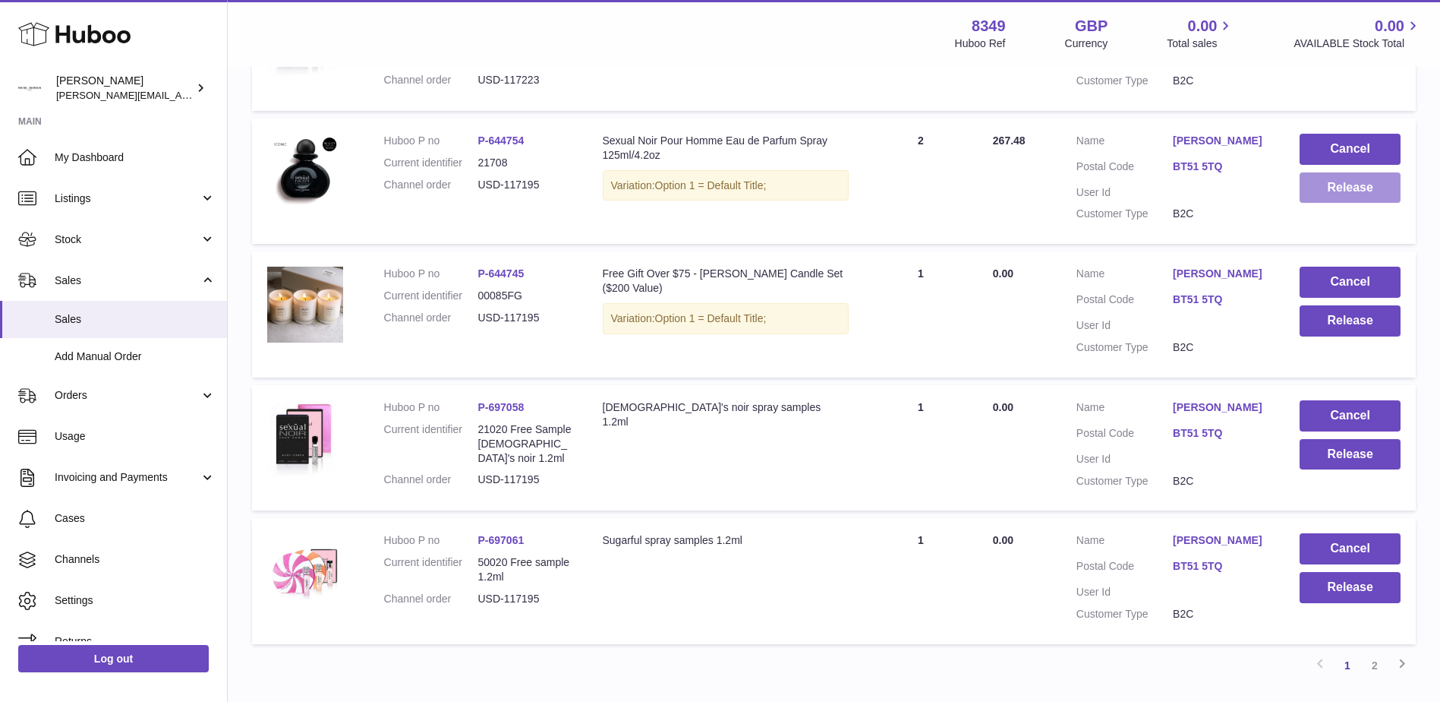
click at [1334, 189] on button "Release" at bounding box center [1350, 187] width 101 height 31
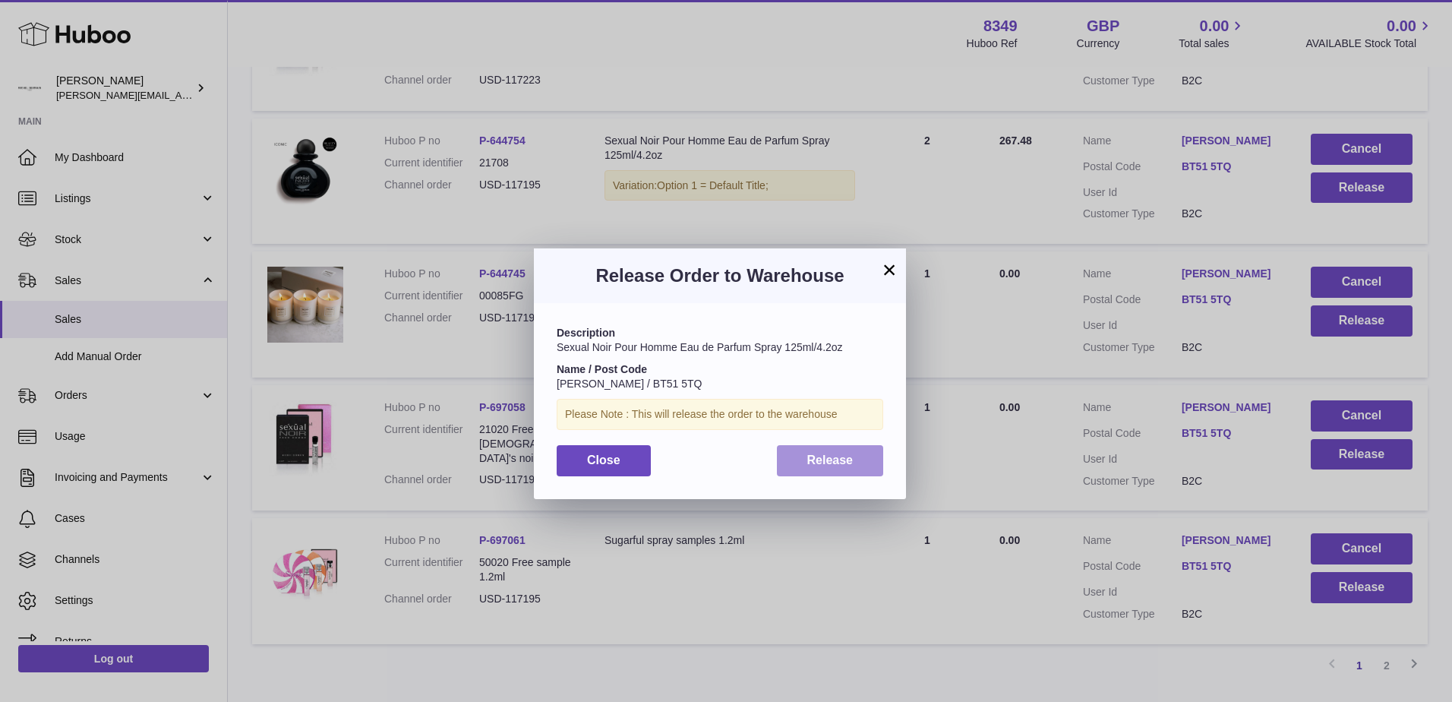
click at [824, 463] on span "Release" at bounding box center [830, 459] width 46 height 13
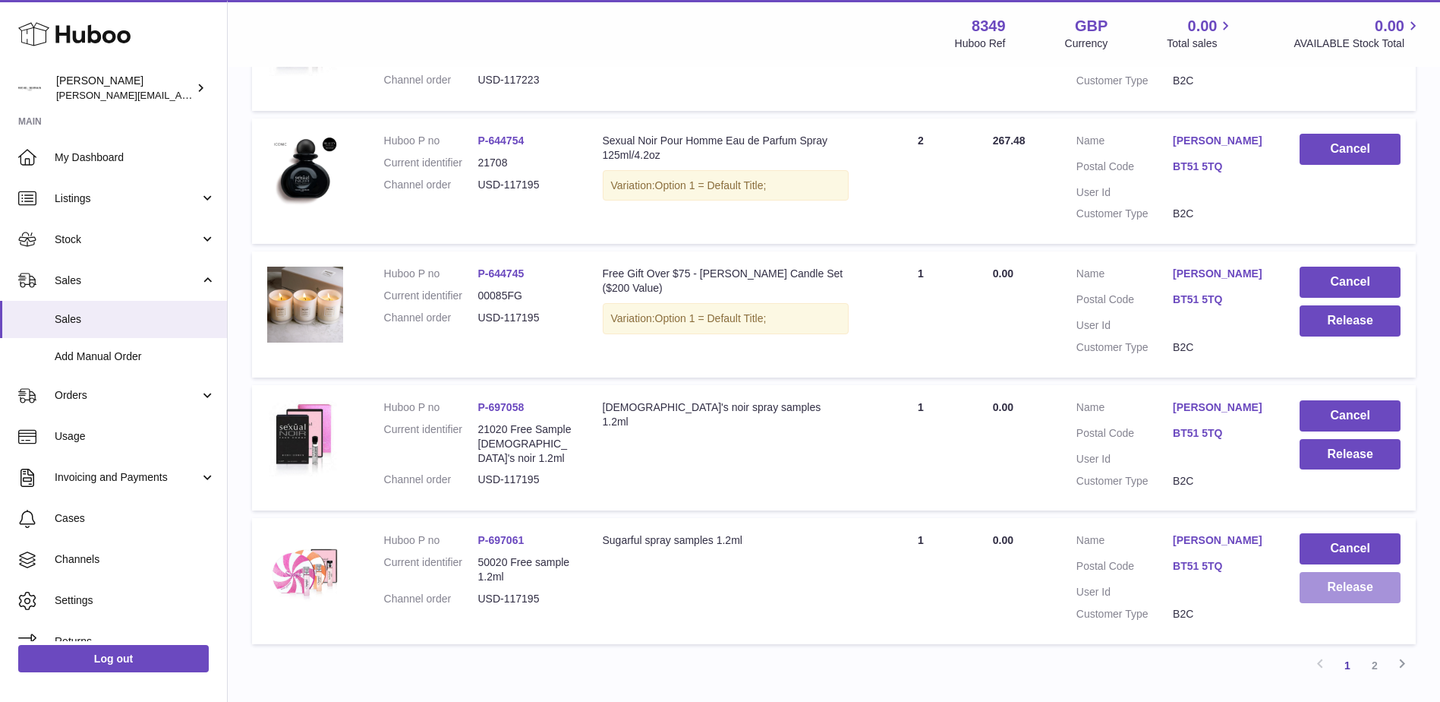
click at [1353, 594] on button "Release" at bounding box center [1350, 587] width 101 height 31
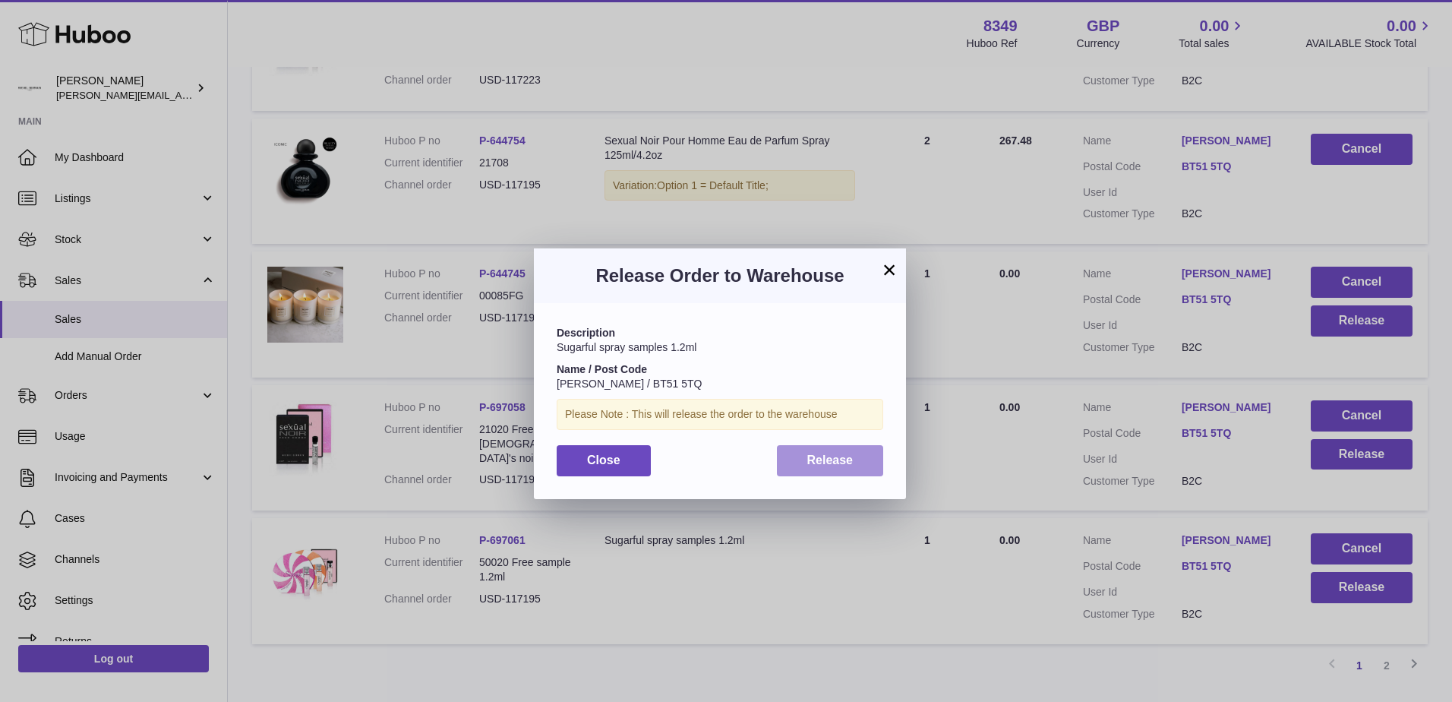
click at [851, 450] on button "Release" at bounding box center [830, 460] width 107 height 31
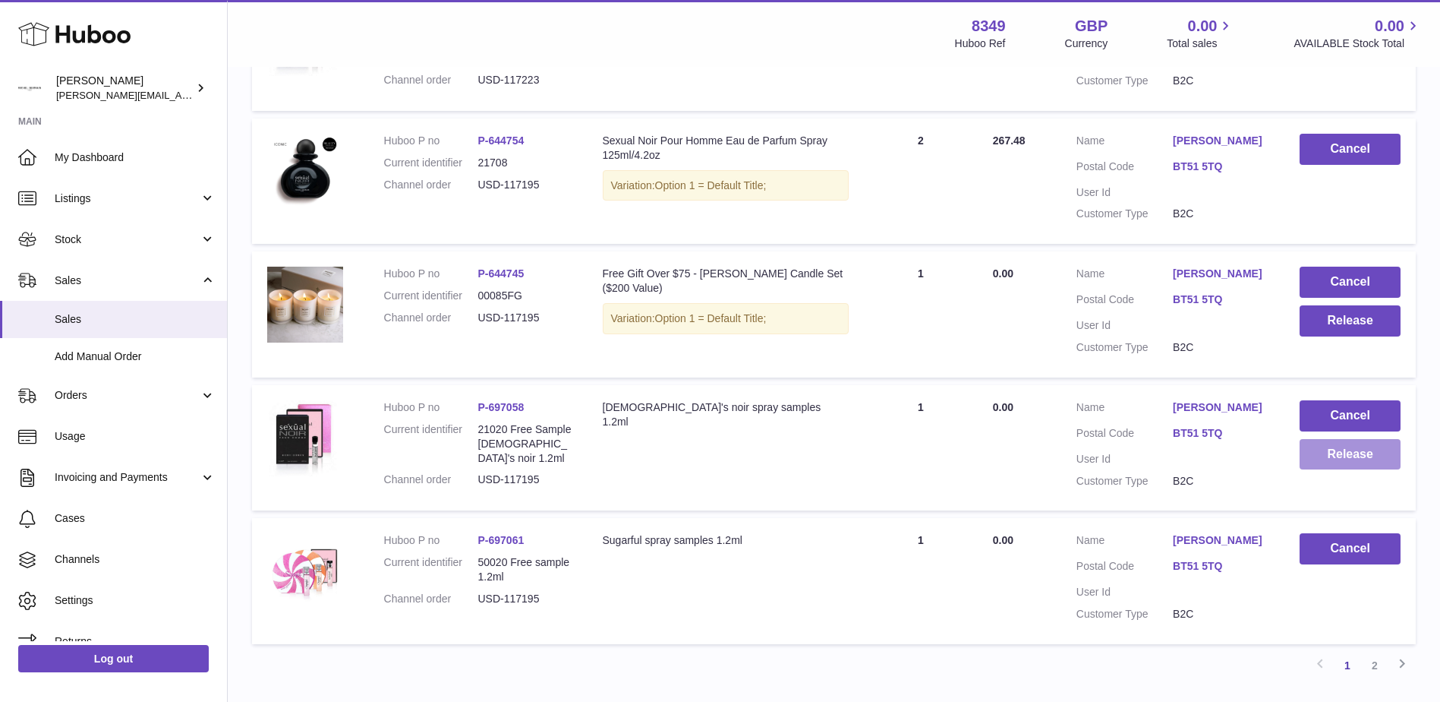
click at [1327, 459] on button "Release" at bounding box center [1350, 454] width 101 height 31
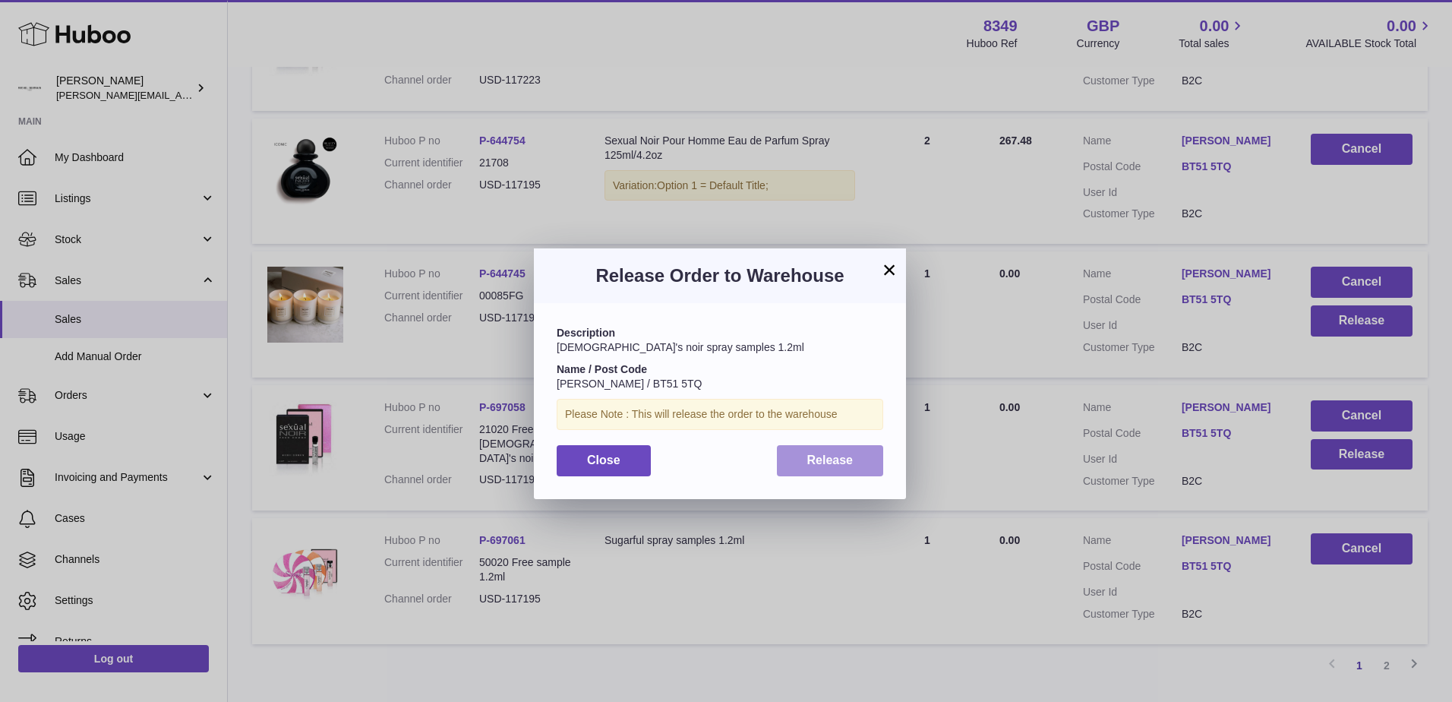
click at [829, 459] on span "Release" at bounding box center [830, 459] width 46 height 13
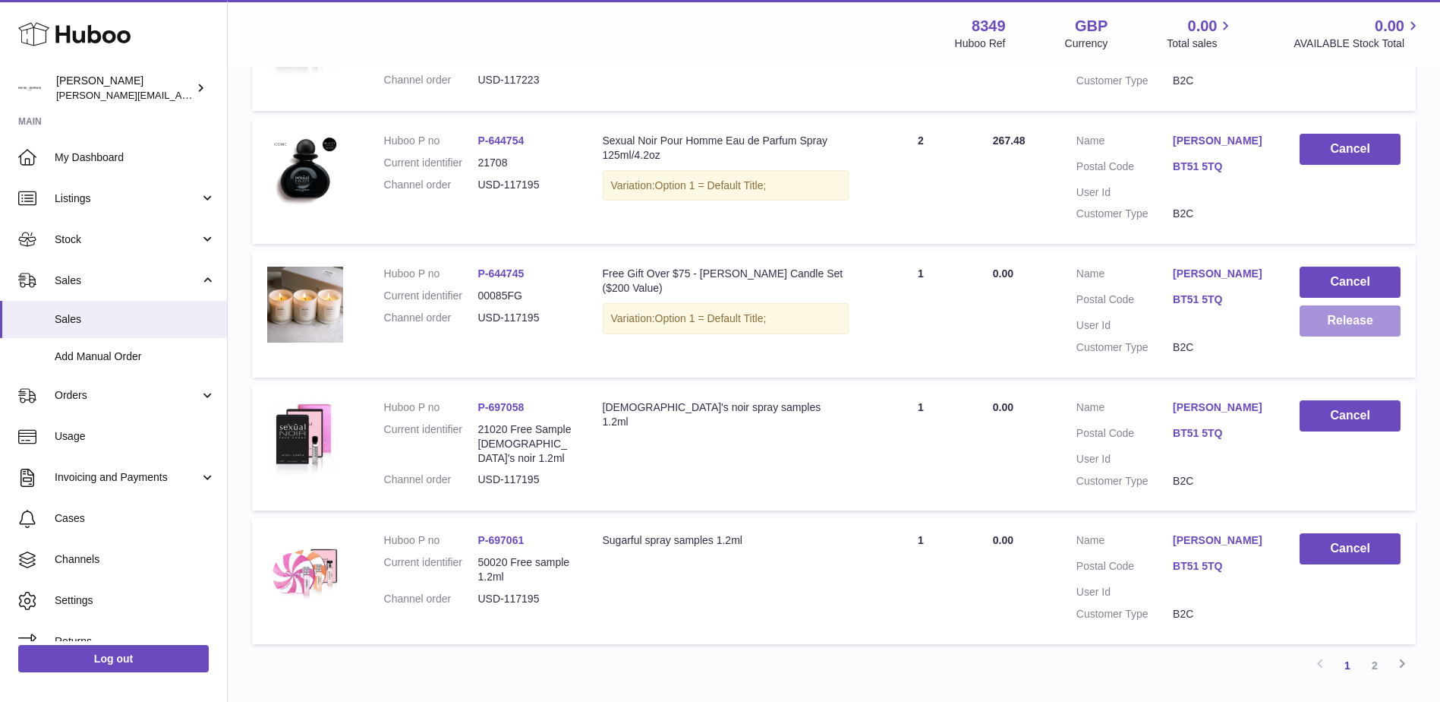
click at [1344, 328] on button "Release" at bounding box center [1350, 320] width 101 height 31
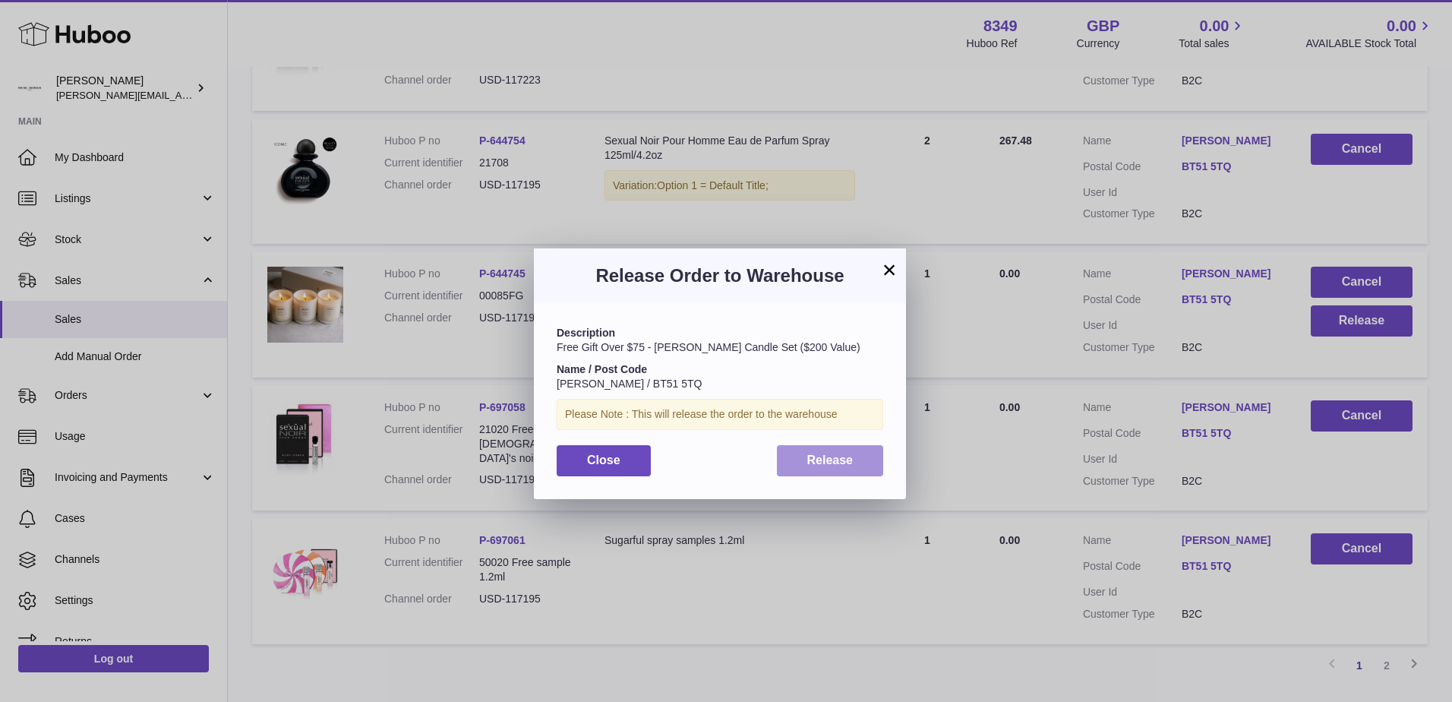
click at [821, 462] on span "Release" at bounding box center [830, 459] width 46 height 13
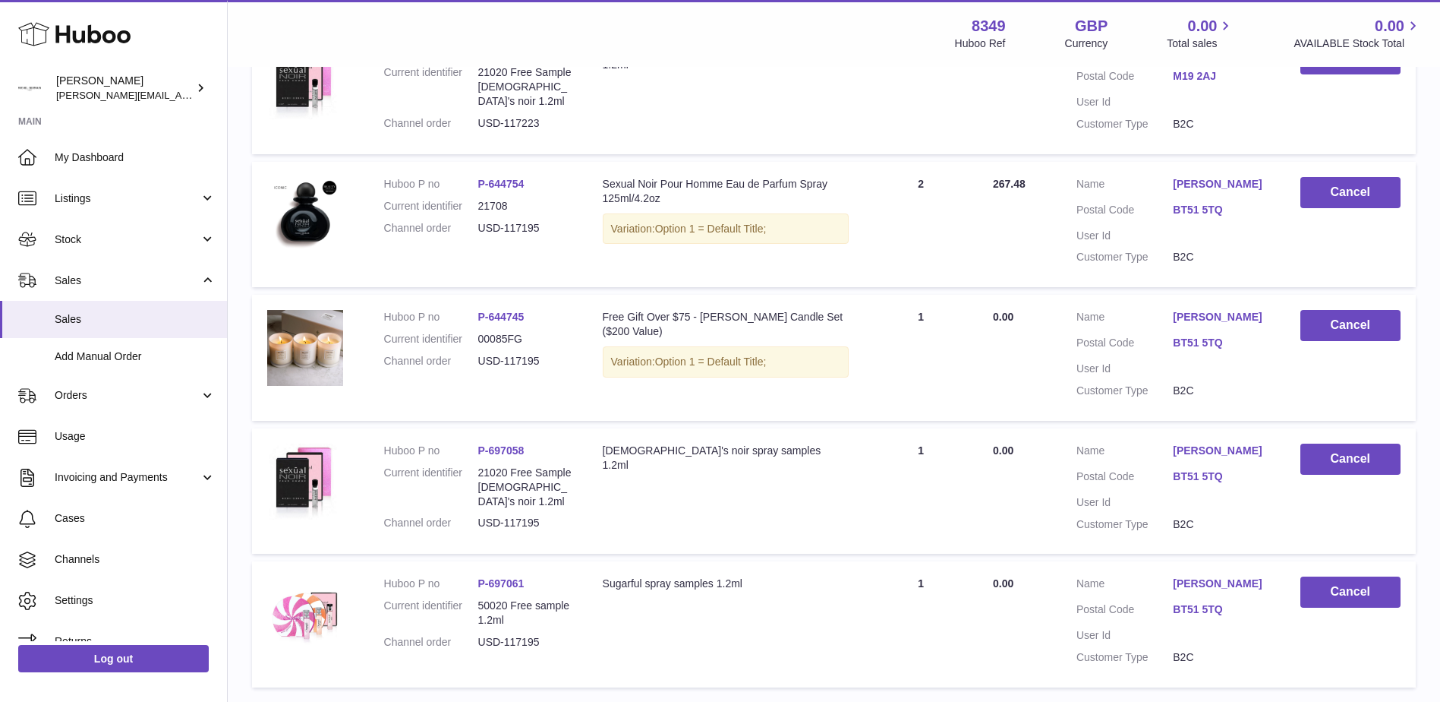
scroll to position [1171, 0]
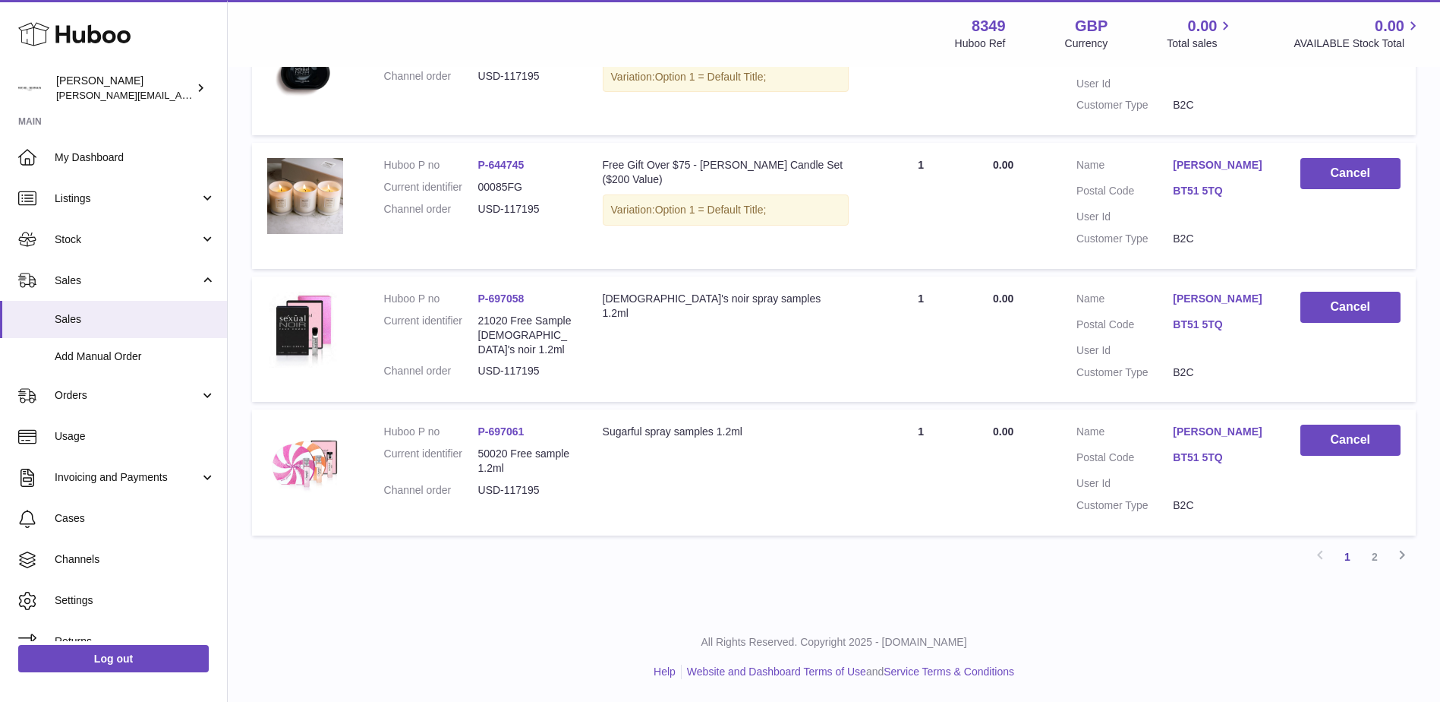
click at [1370, 558] on link "2" at bounding box center [1374, 556] width 27 height 27
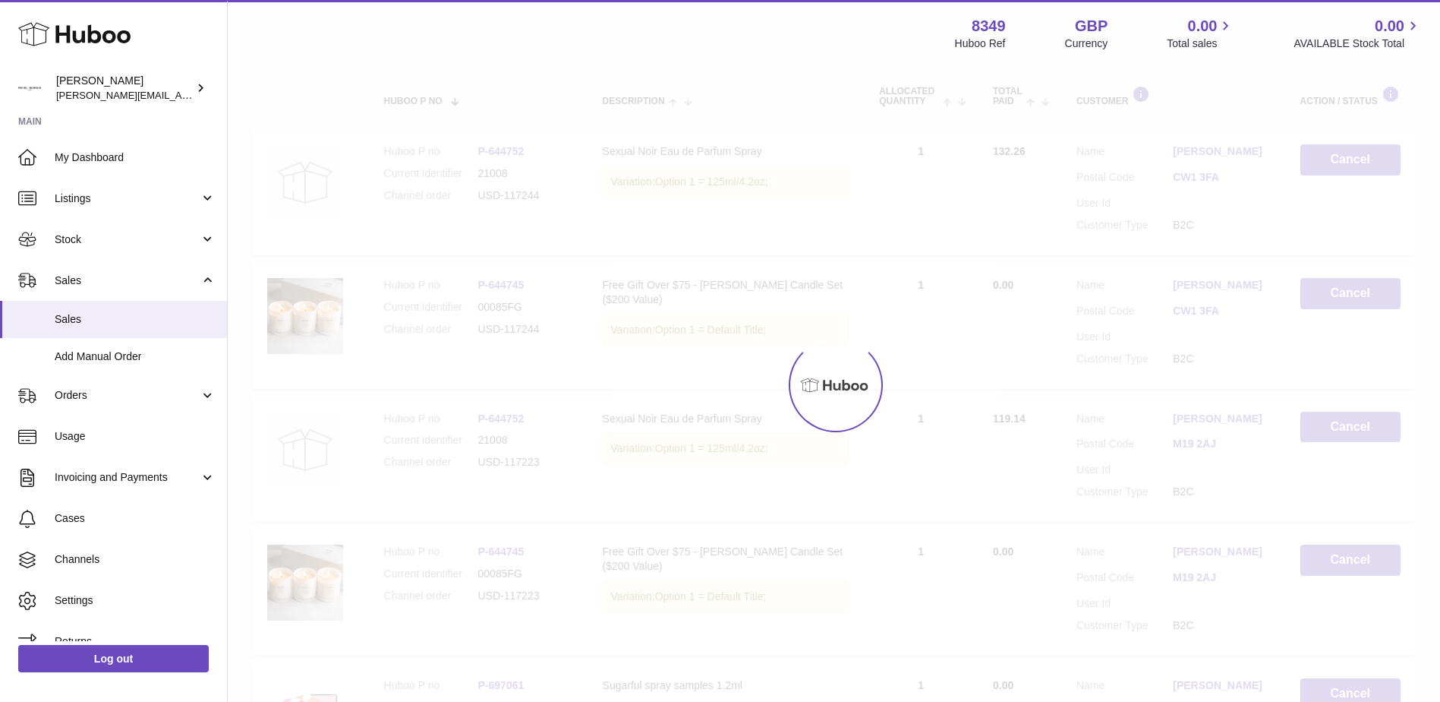
scroll to position [68, 0]
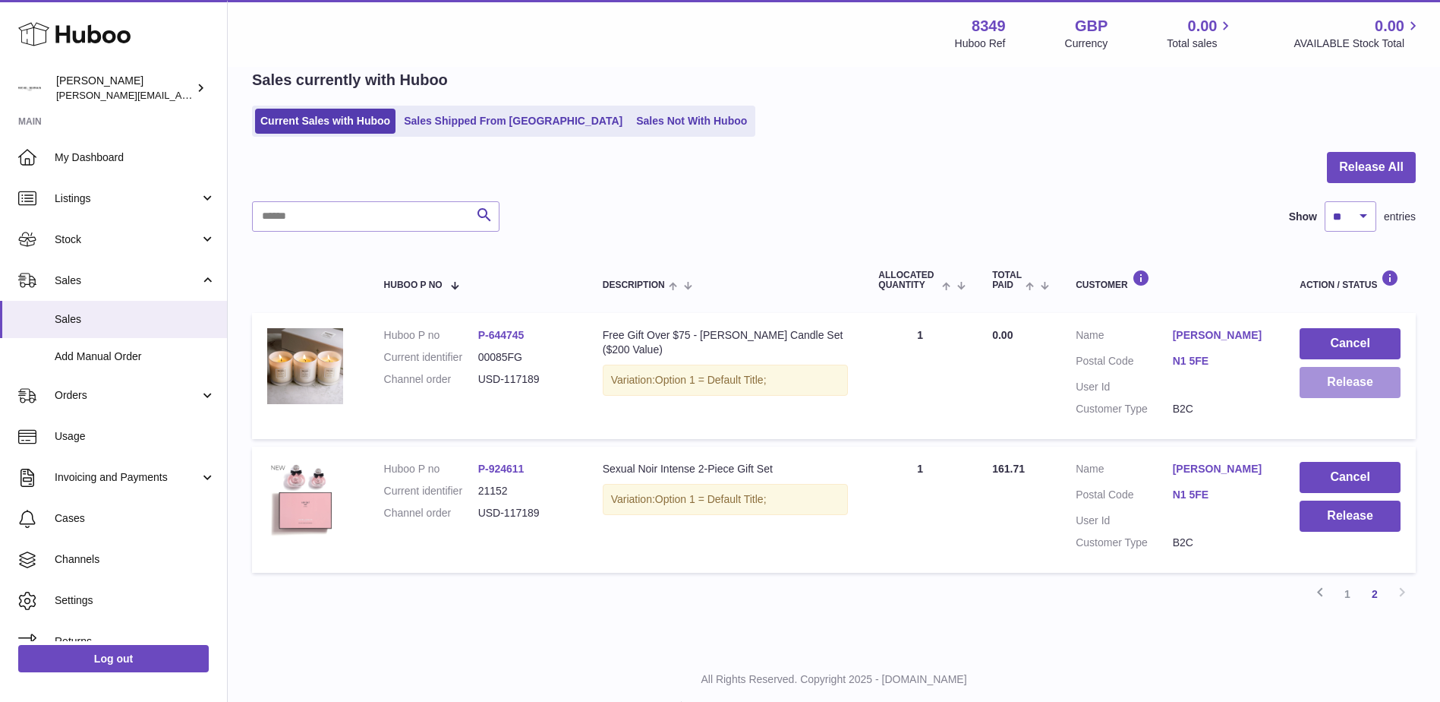
click at [1350, 381] on button "Release" at bounding box center [1350, 382] width 101 height 31
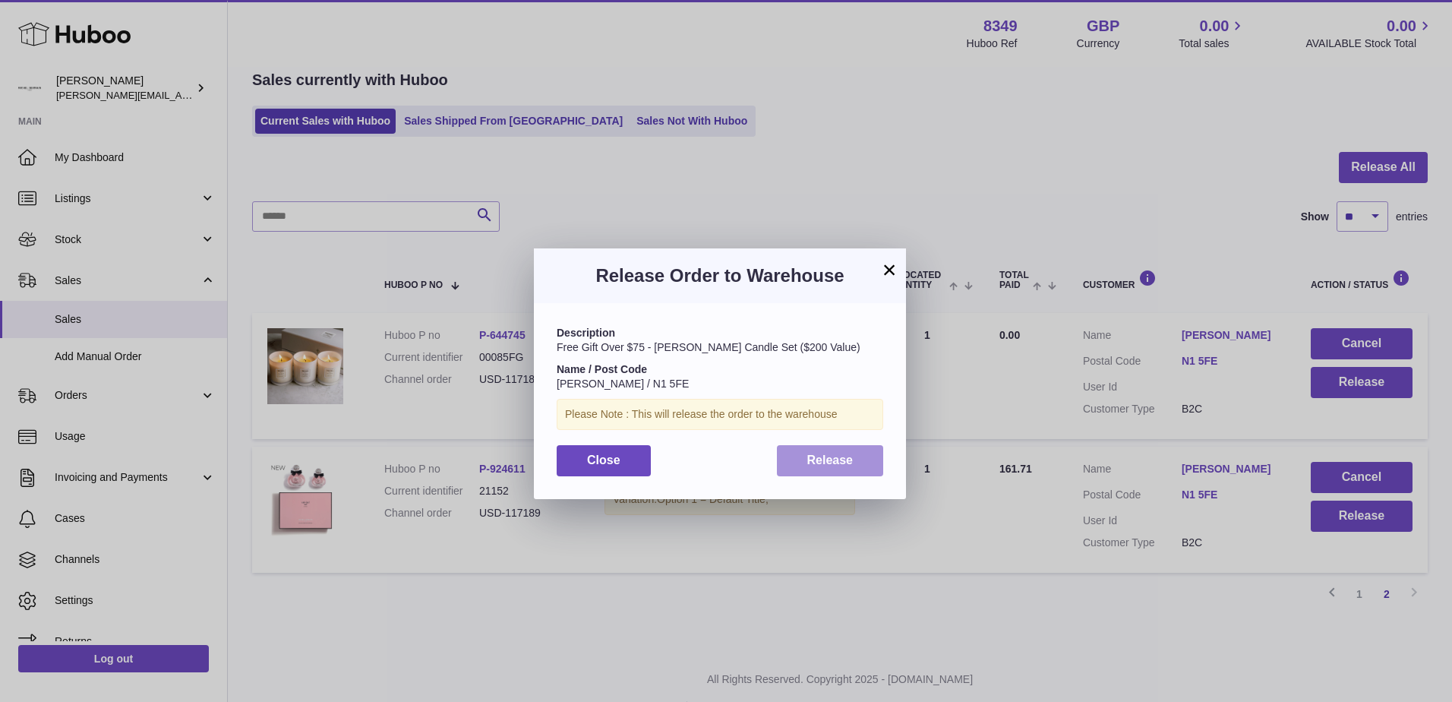
click at [831, 462] on span "Release" at bounding box center [830, 459] width 46 height 13
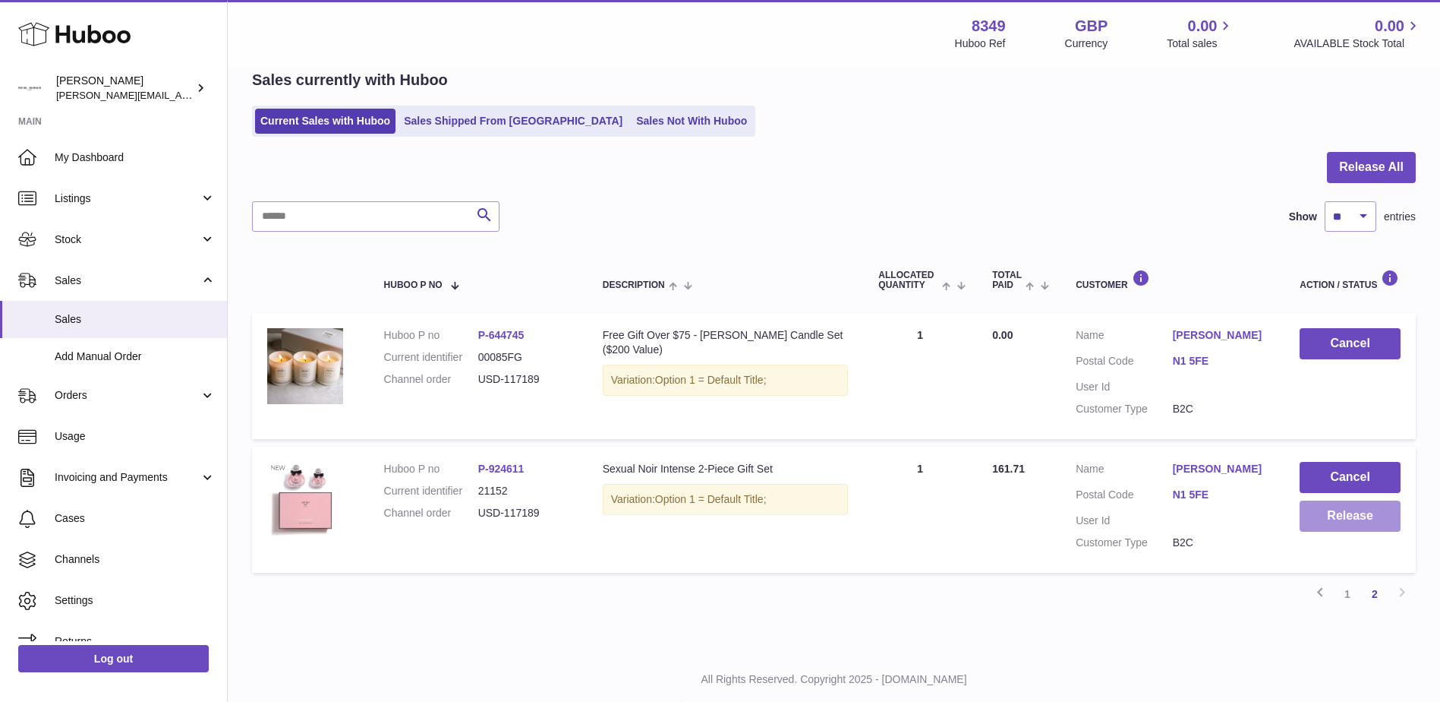
click at [1347, 519] on button "Release" at bounding box center [1350, 515] width 101 height 31
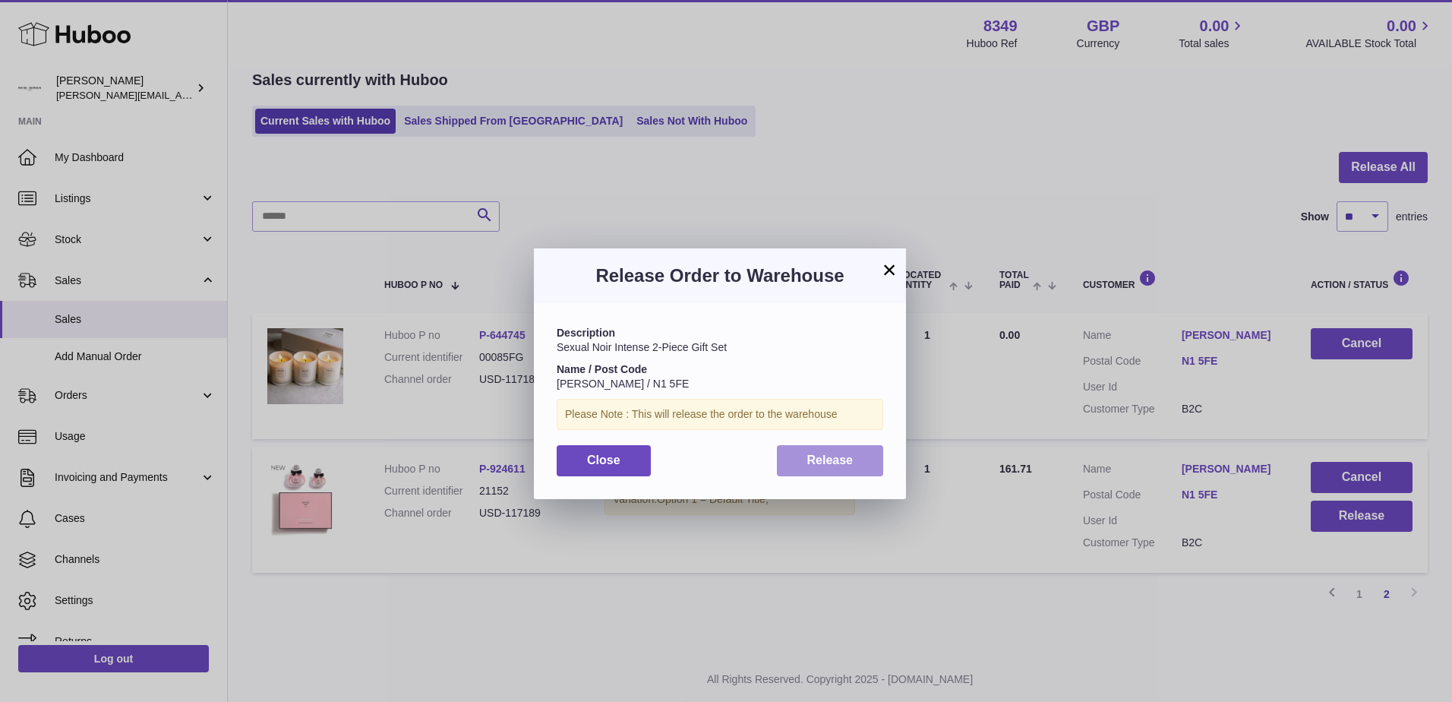
click at [834, 455] on span "Release" at bounding box center [830, 459] width 46 height 13
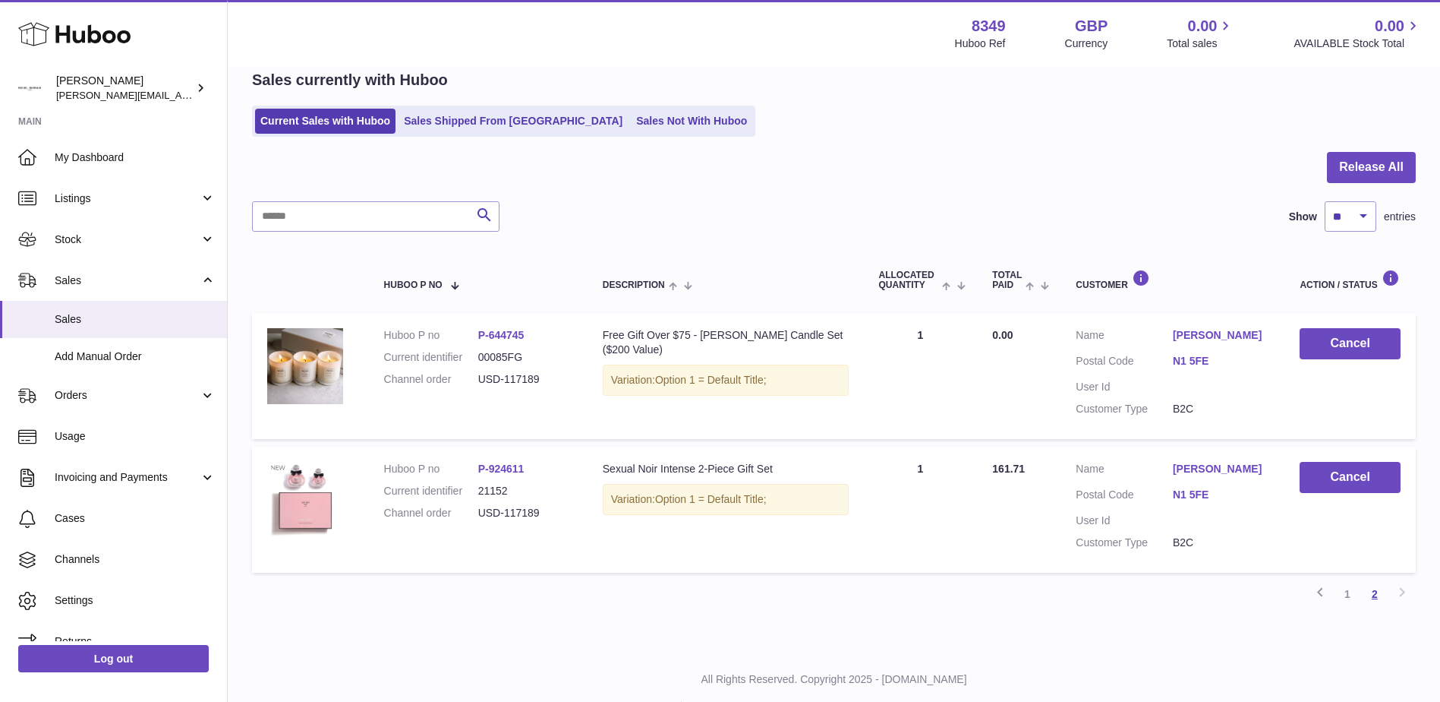
click at [1374, 595] on link "2" at bounding box center [1374, 593] width 27 height 27
click at [1348, 592] on link "1" at bounding box center [1347, 593] width 27 height 27
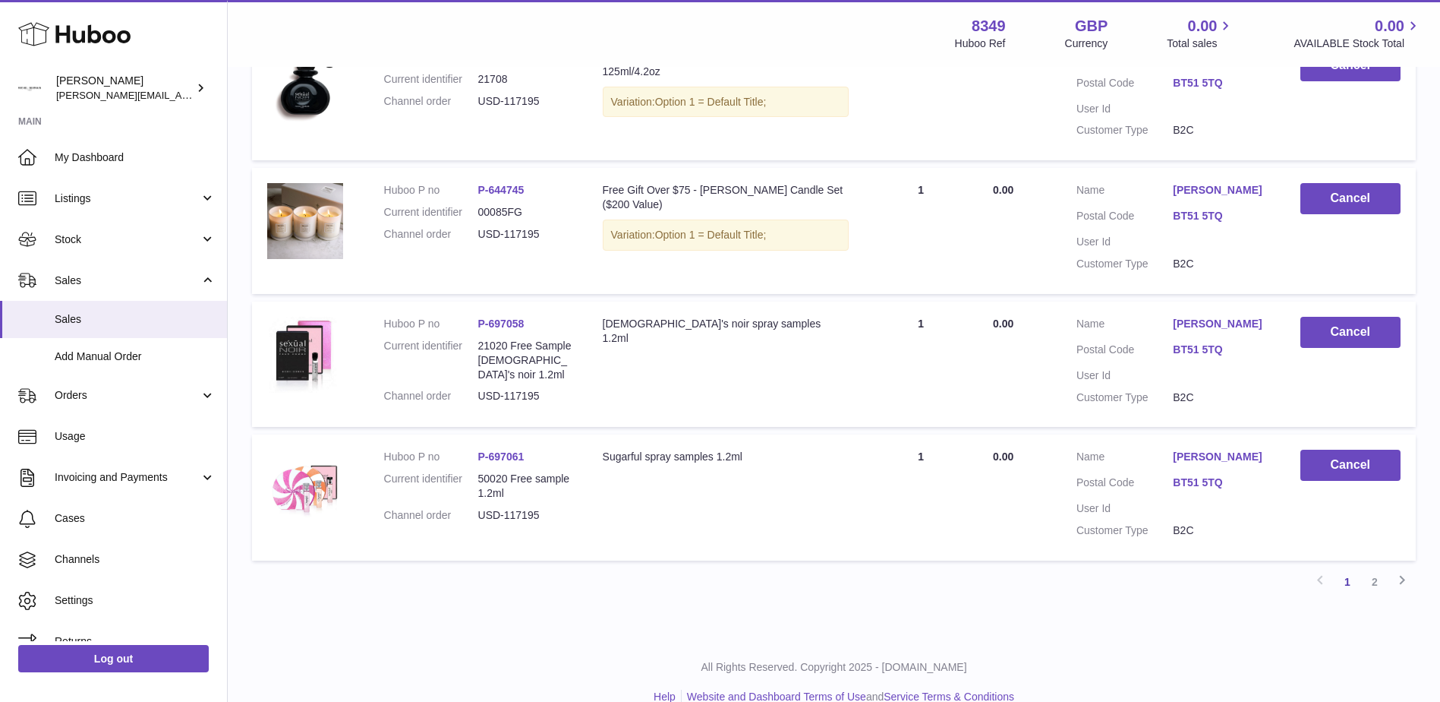
scroll to position [1171, 0]
